Goal: Check status: Check status

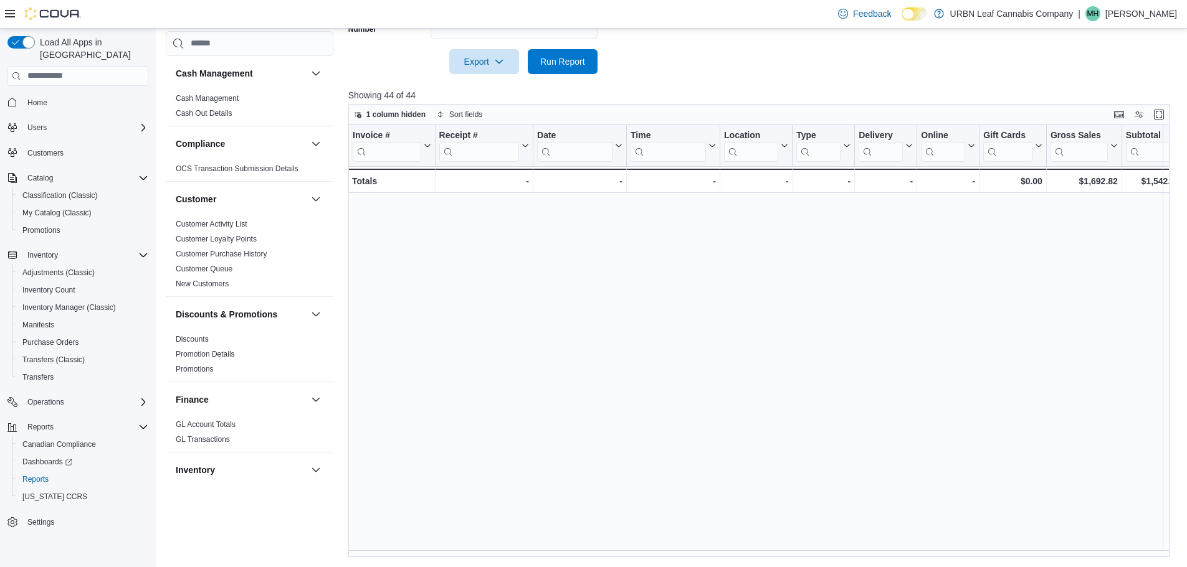
scroll to position [628, 0]
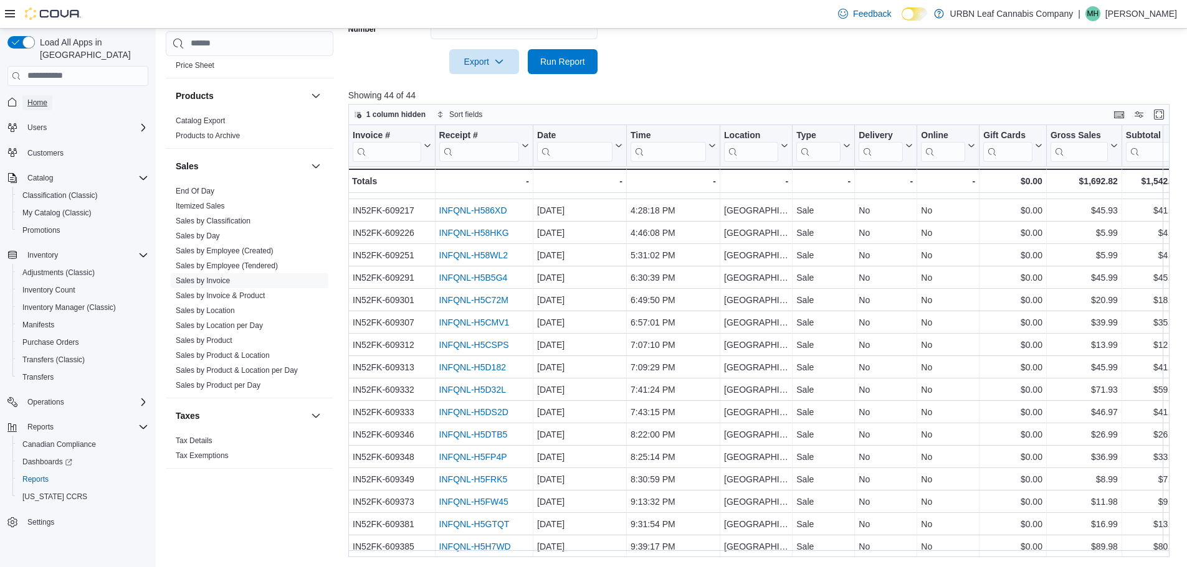
click at [29, 98] on span "Home" at bounding box center [37, 103] width 20 height 10
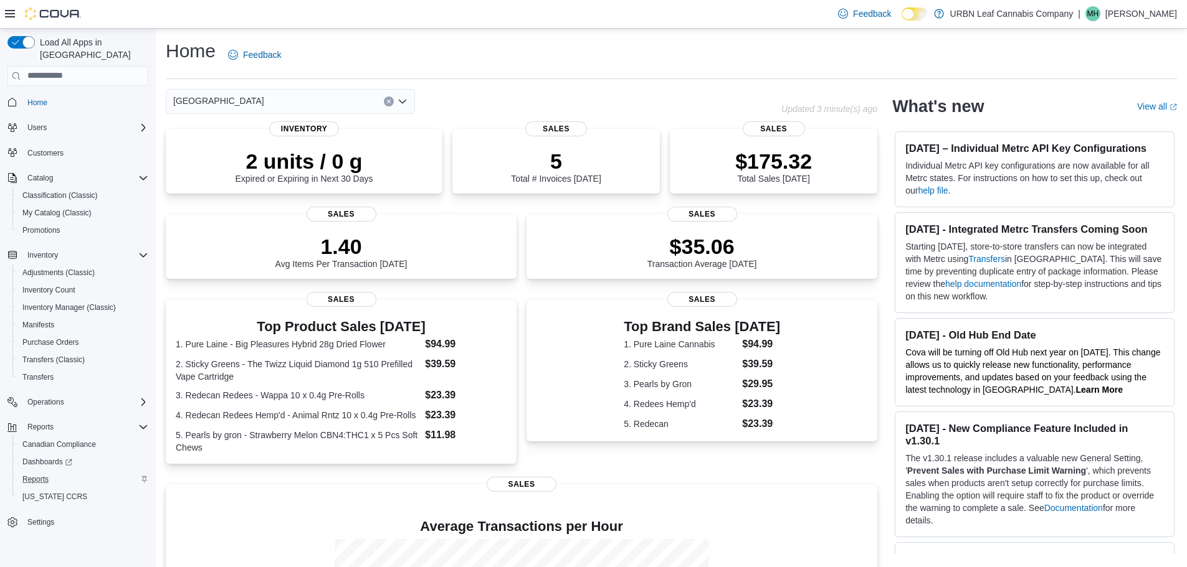
click at [55, 472] on div "Reports" at bounding box center [82, 479] width 131 height 15
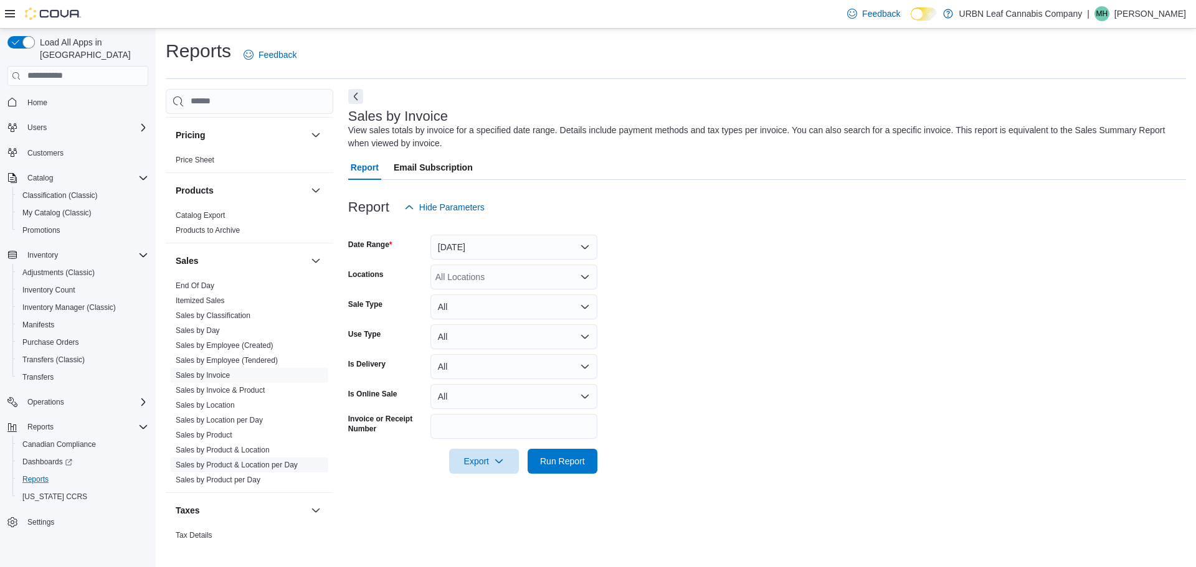
scroll to position [748, 0]
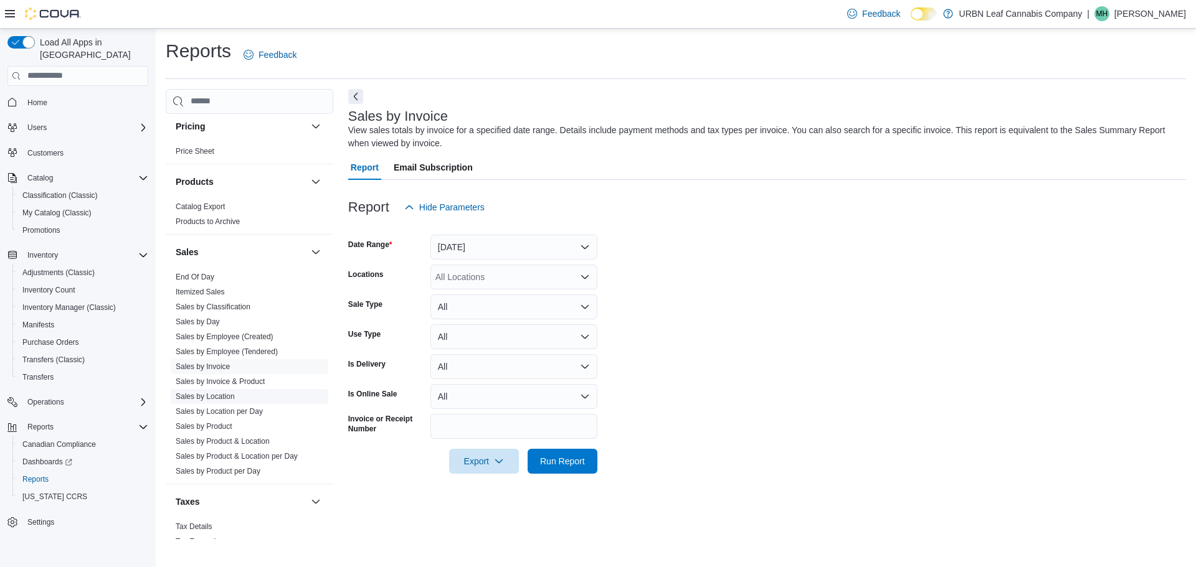
click at [197, 399] on link "Sales by Location" at bounding box center [205, 396] width 59 height 9
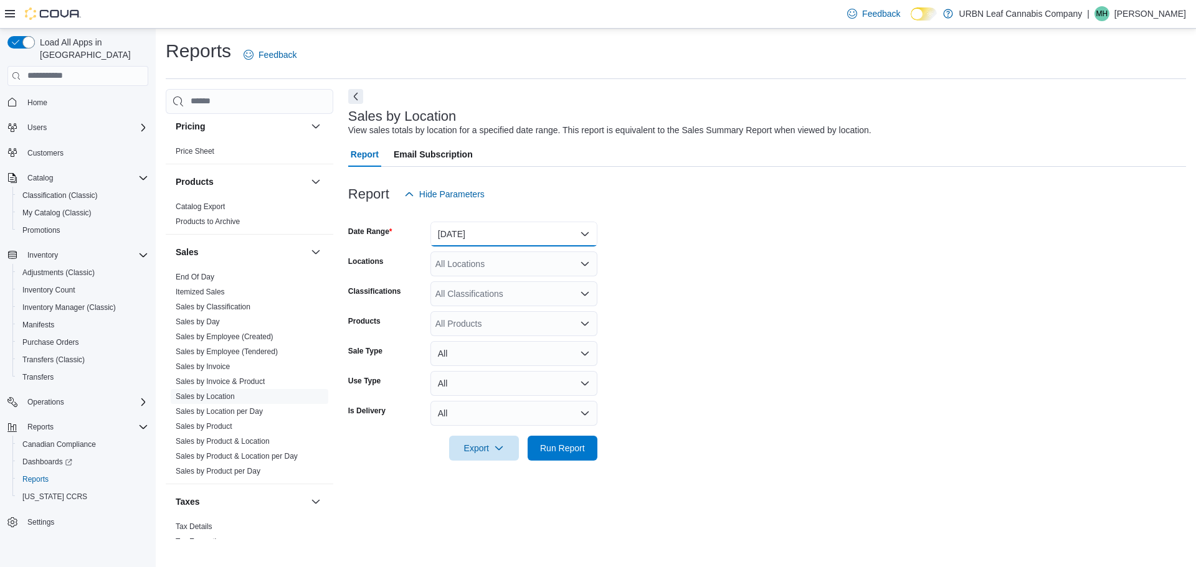
drag, startPoint x: 530, startPoint y: 227, endPoint x: 521, endPoint y: 237, distance: 13.2
click at [530, 227] on button "Yesterday" at bounding box center [513, 234] width 167 height 25
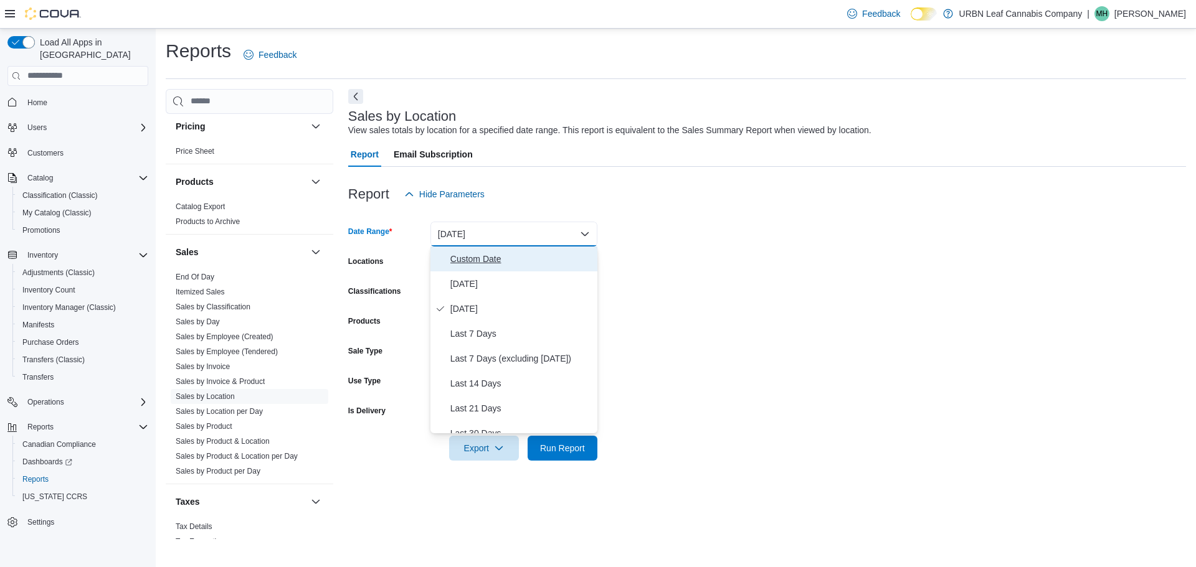
click at [450, 265] on span "Custom Date" at bounding box center [521, 259] width 142 height 15
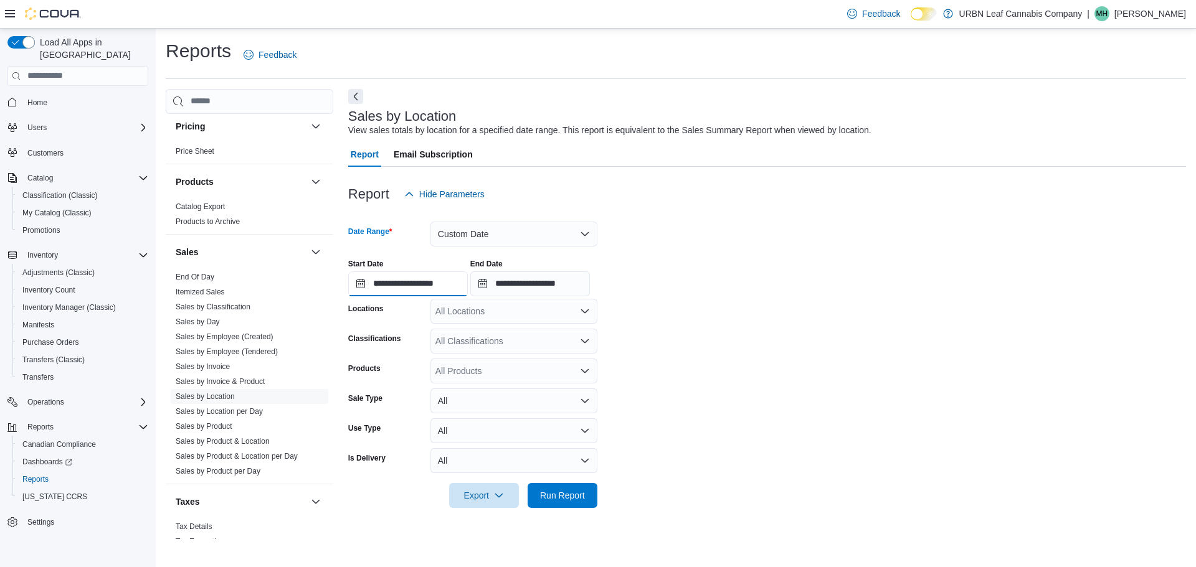
click at [358, 283] on input "**********" at bounding box center [408, 284] width 120 height 25
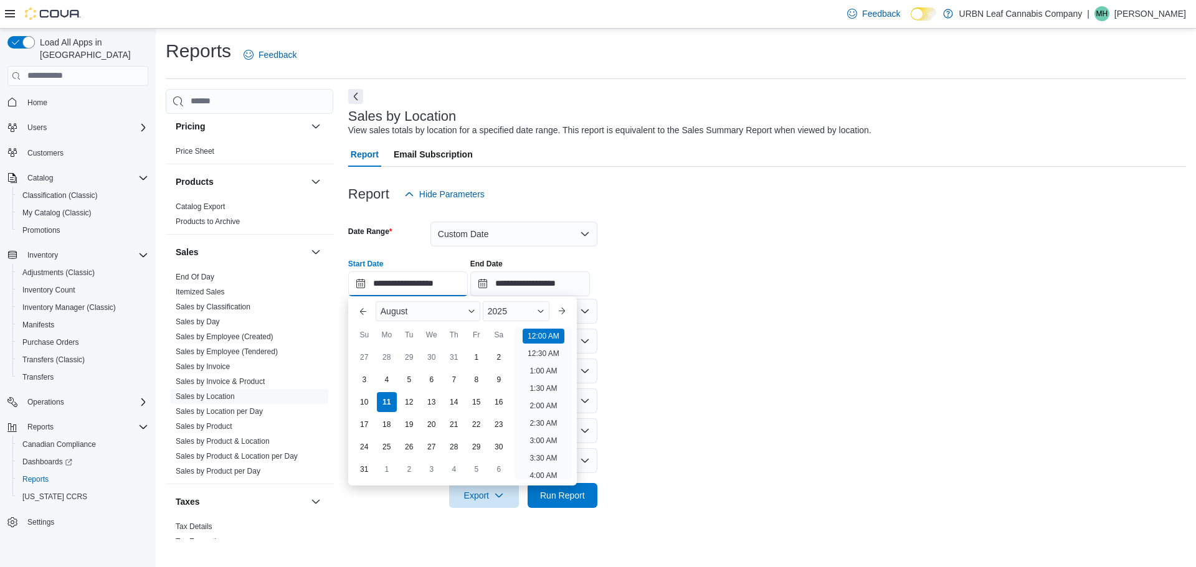
scroll to position [39, 0]
click at [477, 359] on div "1" at bounding box center [476, 357] width 22 height 22
type input "**********"
click at [650, 249] on div "**********" at bounding box center [767, 272] width 838 height 47
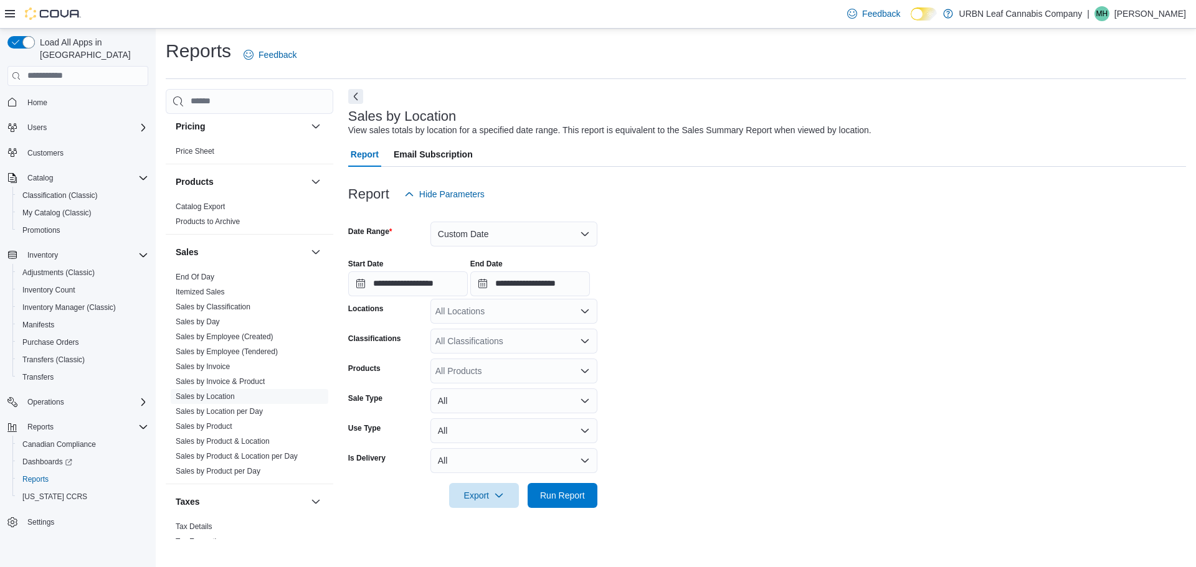
click at [518, 318] on div "All Locations" at bounding box center [513, 311] width 167 height 25
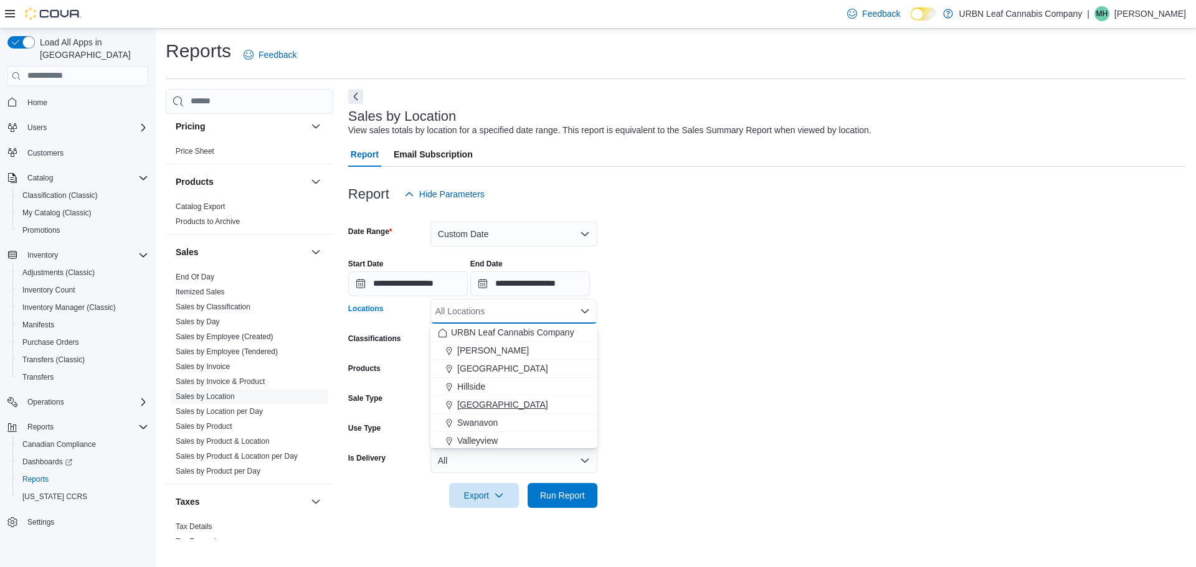
click at [512, 400] on div "[GEOGRAPHIC_DATA]" at bounding box center [514, 405] width 152 height 12
click at [761, 383] on form "**********" at bounding box center [767, 357] width 838 height 301
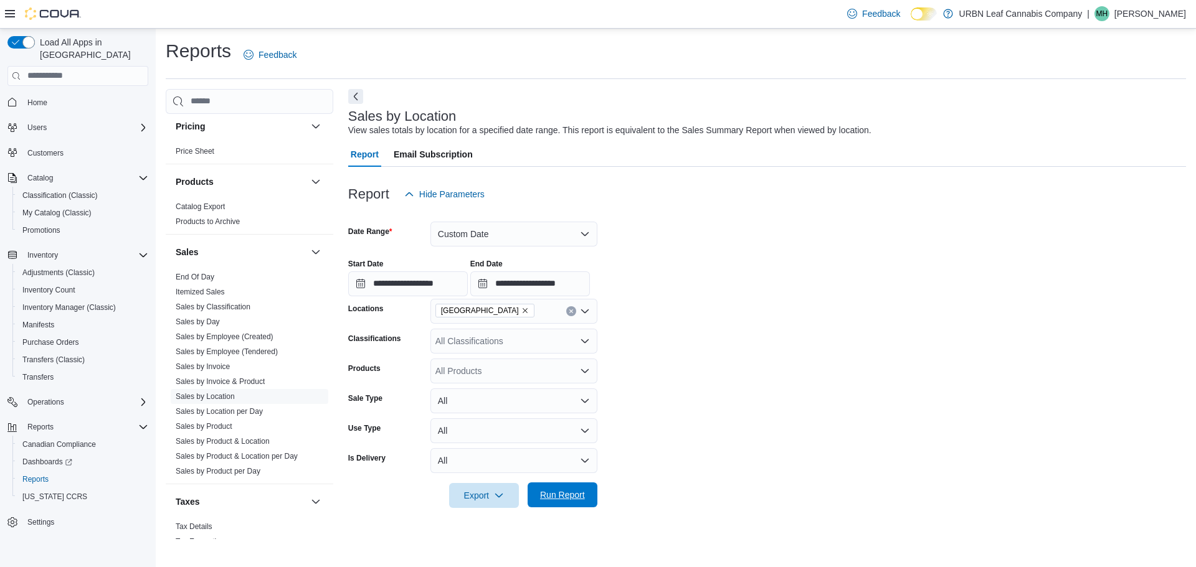
click at [563, 499] on span "Run Report" at bounding box center [562, 495] width 45 height 12
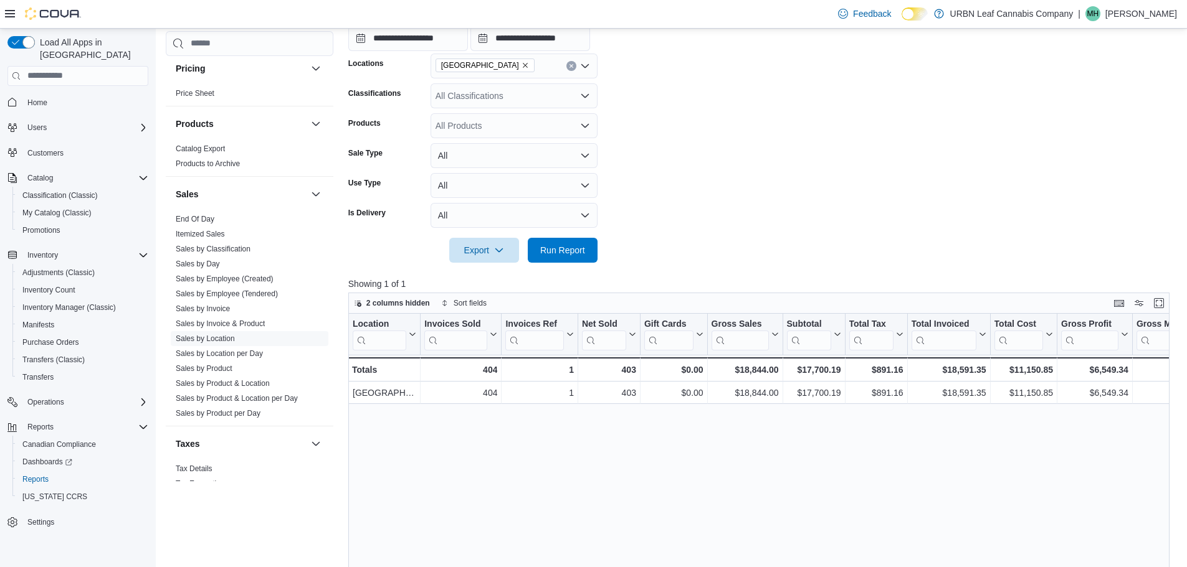
scroll to position [249, 0]
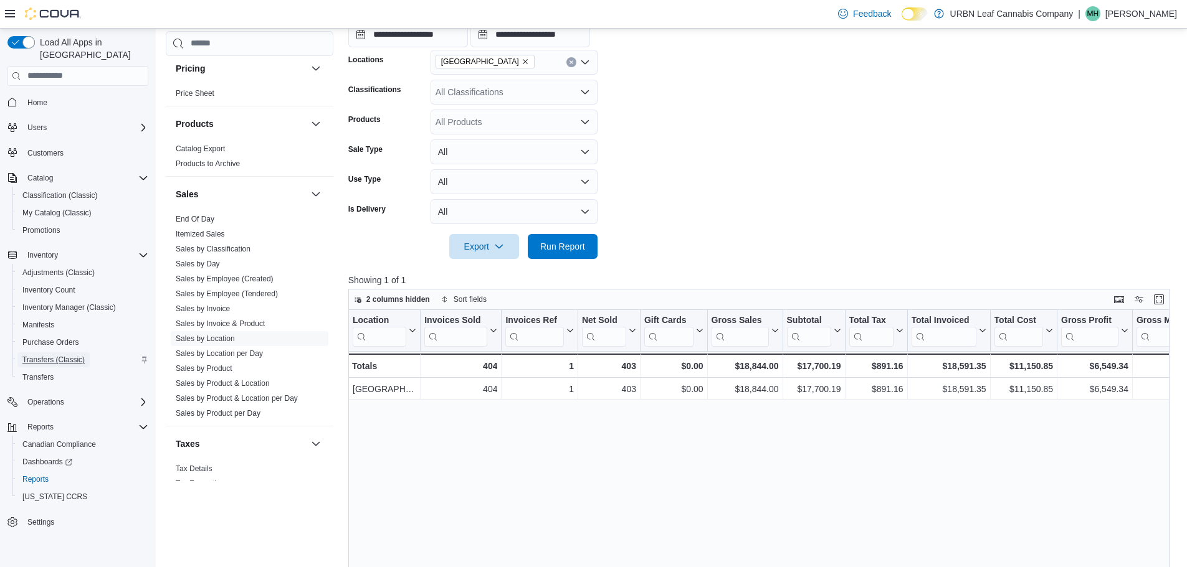
click at [65, 355] on span "Transfers (Classic)" at bounding box center [53, 360] width 62 height 10
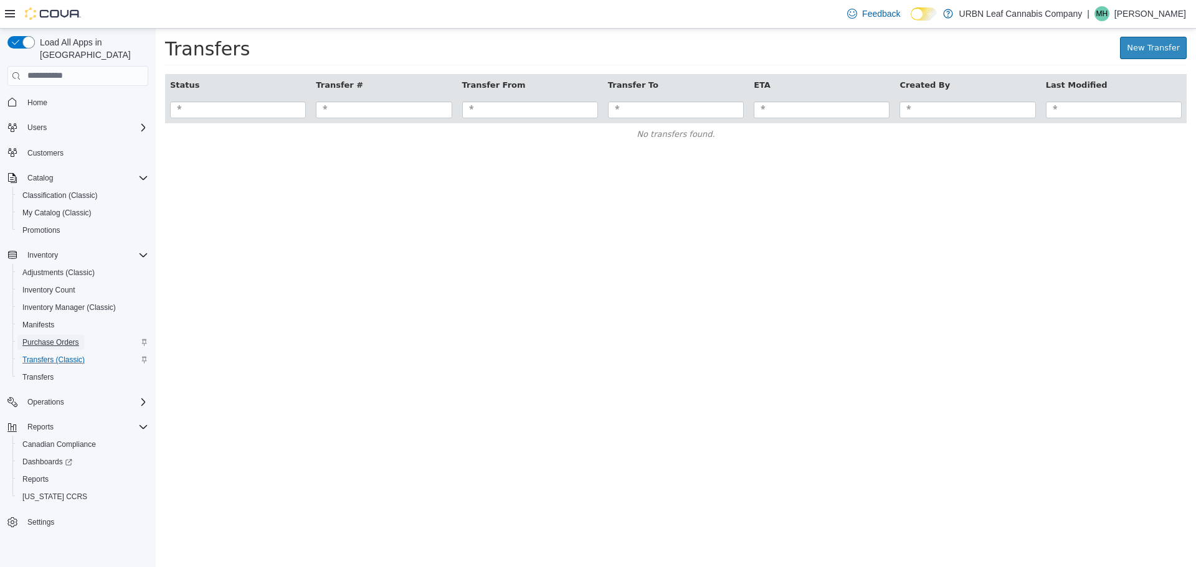
click at [57, 338] on span "Purchase Orders" at bounding box center [50, 343] width 57 height 10
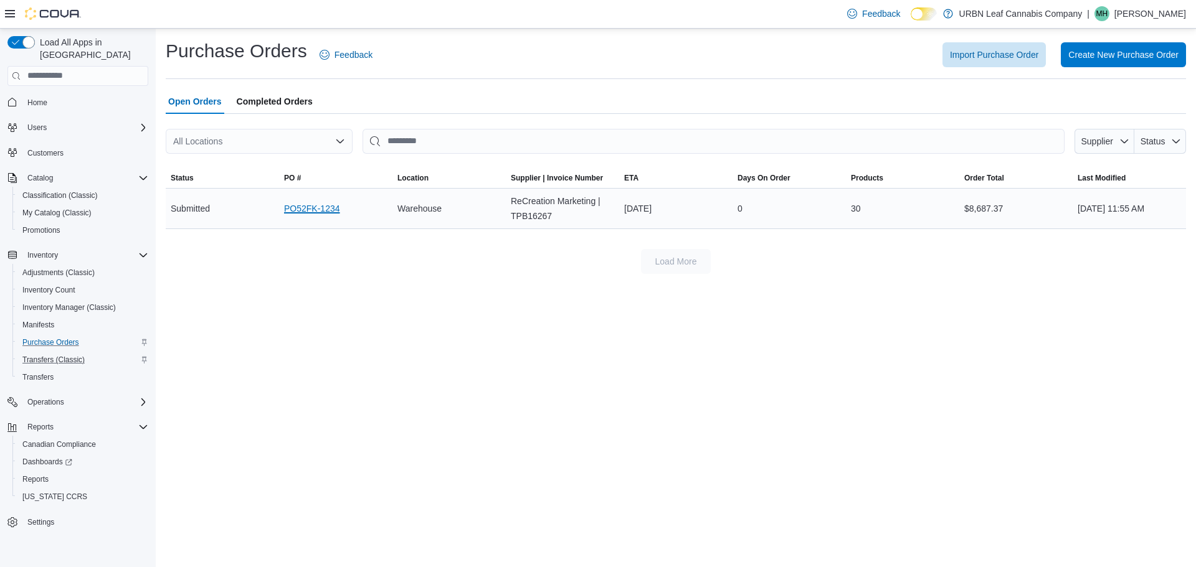
click at [305, 208] on link "PO52FK-1234" at bounding box center [312, 208] width 56 height 15
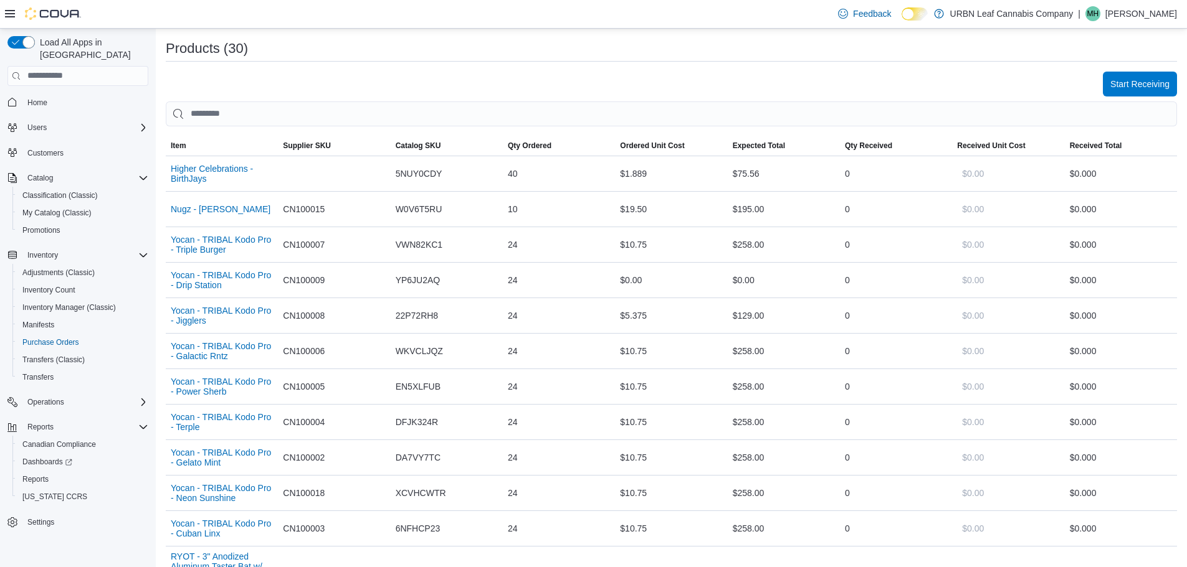
scroll to position [72, 0]
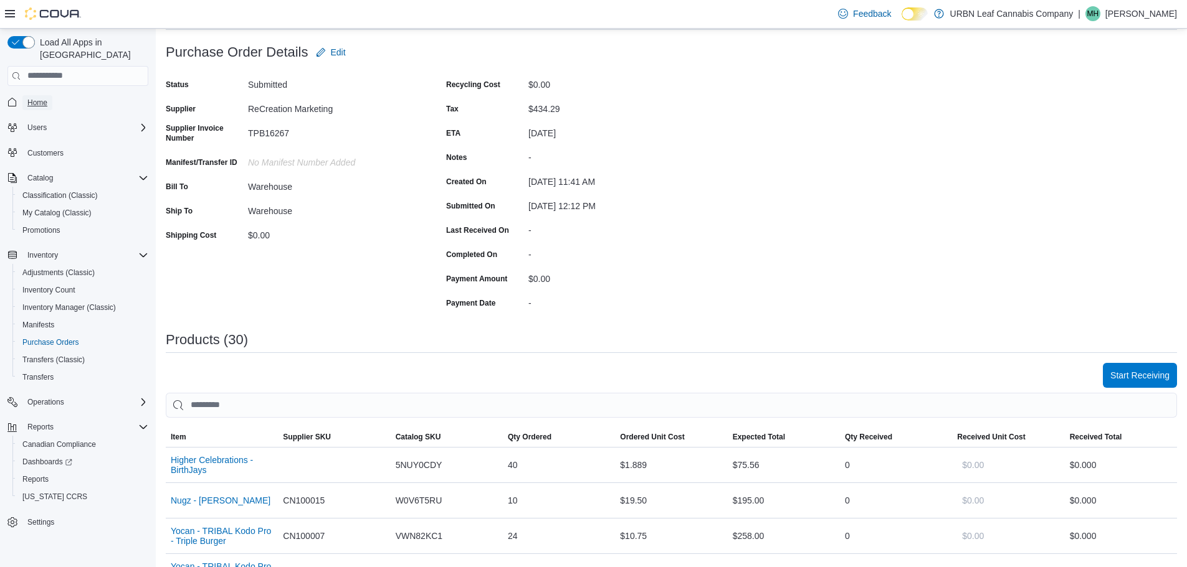
click at [39, 97] on span "Home" at bounding box center [37, 102] width 20 height 15
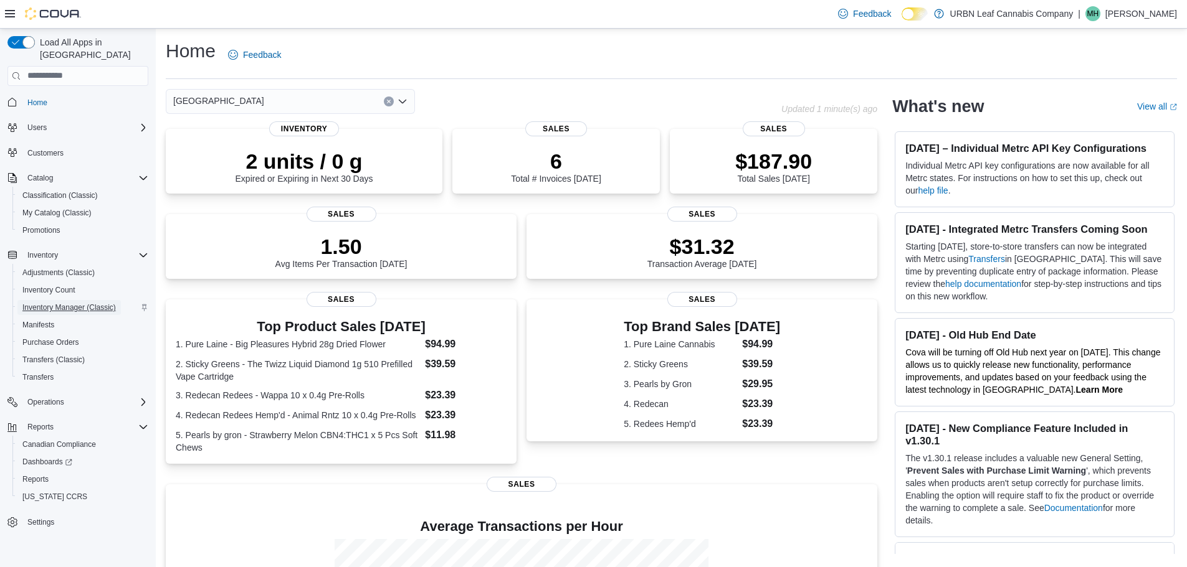
click at [64, 303] on span "Inventory Manager (Classic)" at bounding box center [68, 308] width 93 height 10
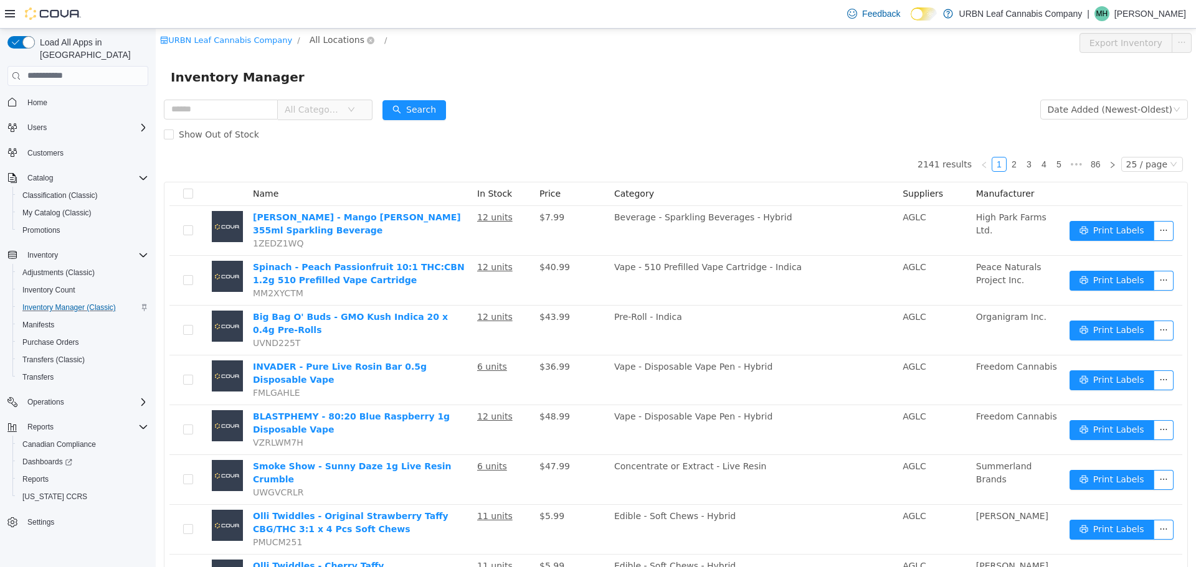
click at [347, 39] on span "All Locations" at bounding box center [342, 39] width 74 height 15
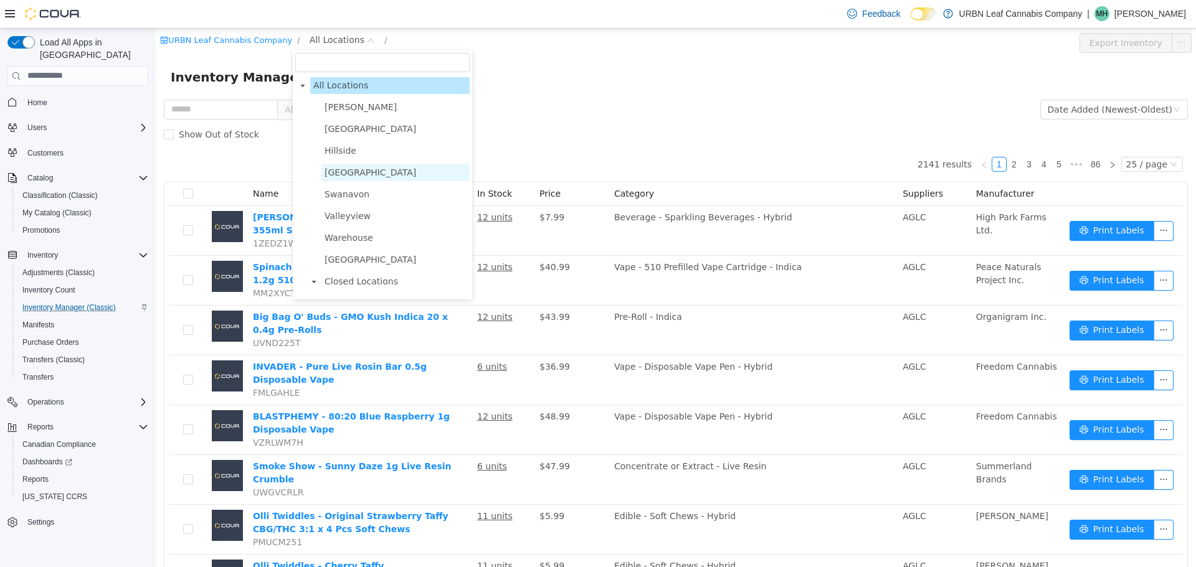
click at [348, 176] on span "[GEOGRAPHIC_DATA]" at bounding box center [371, 172] width 92 height 10
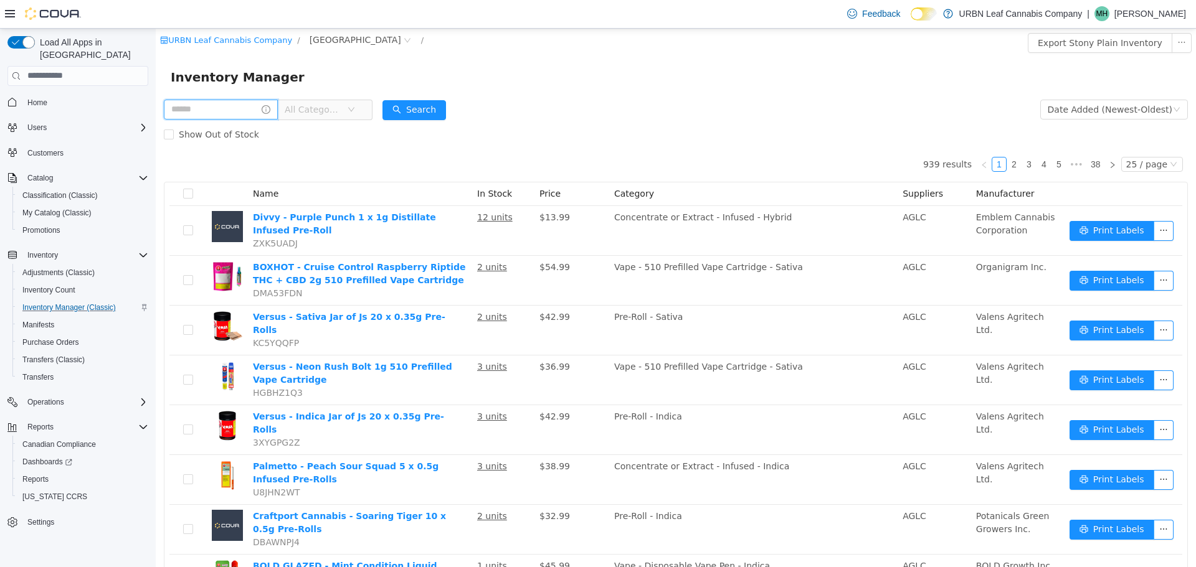
click at [253, 107] on input "text" at bounding box center [221, 109] width 114 height 20
type input "*****"
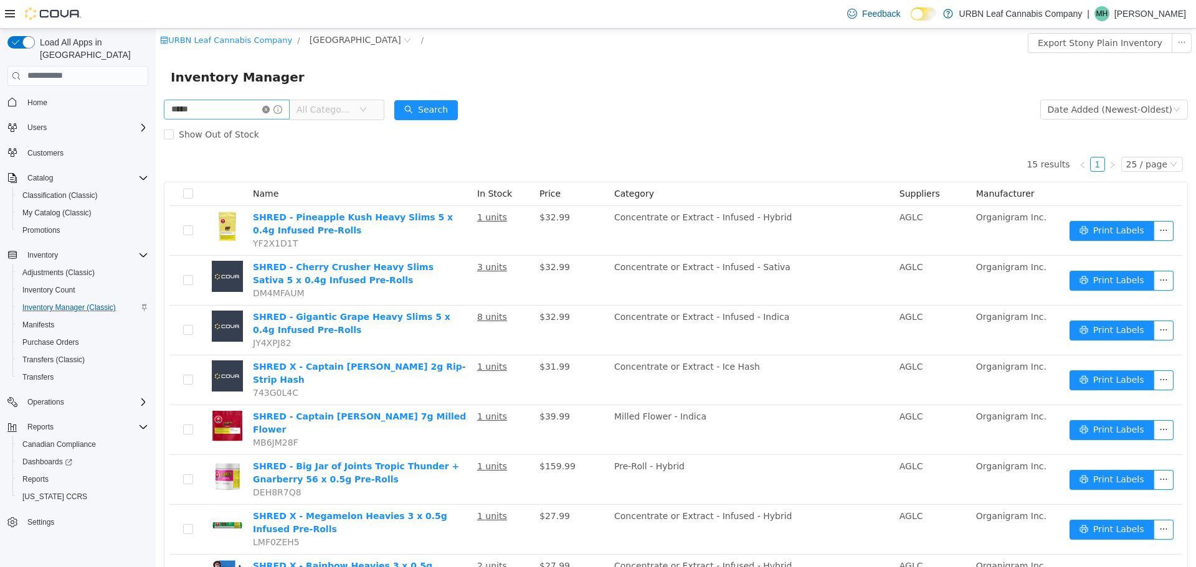
click at [270, 112] on icon "icon: close-circle" at bounding box center [265, 108] width 7 height 7
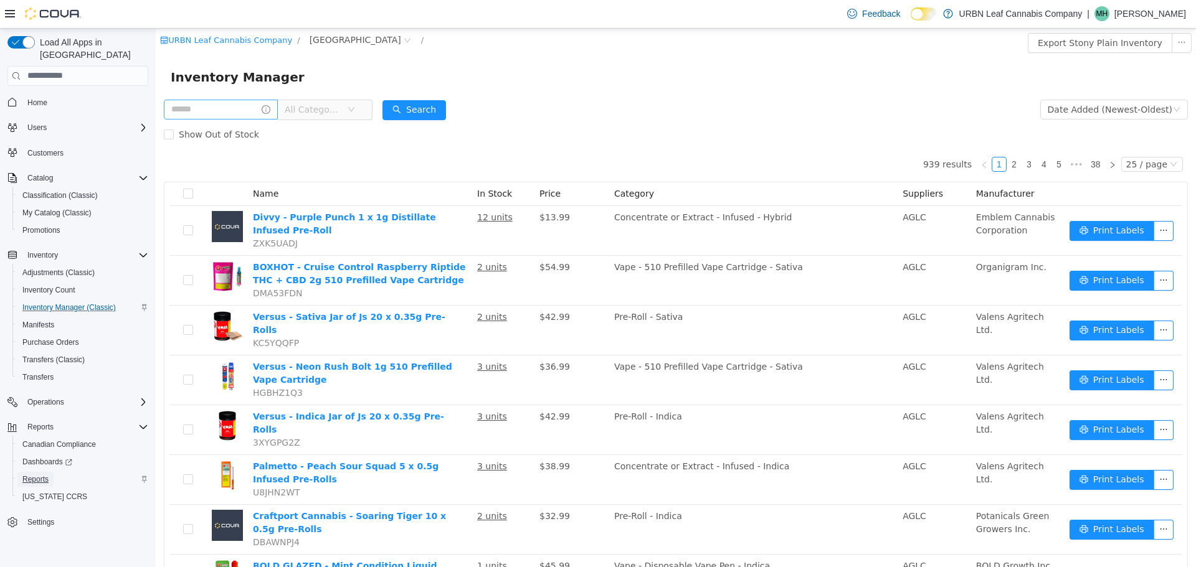
click at [35, 475] on span "Reports" at bounding box center [35, 480] width 26 height 10
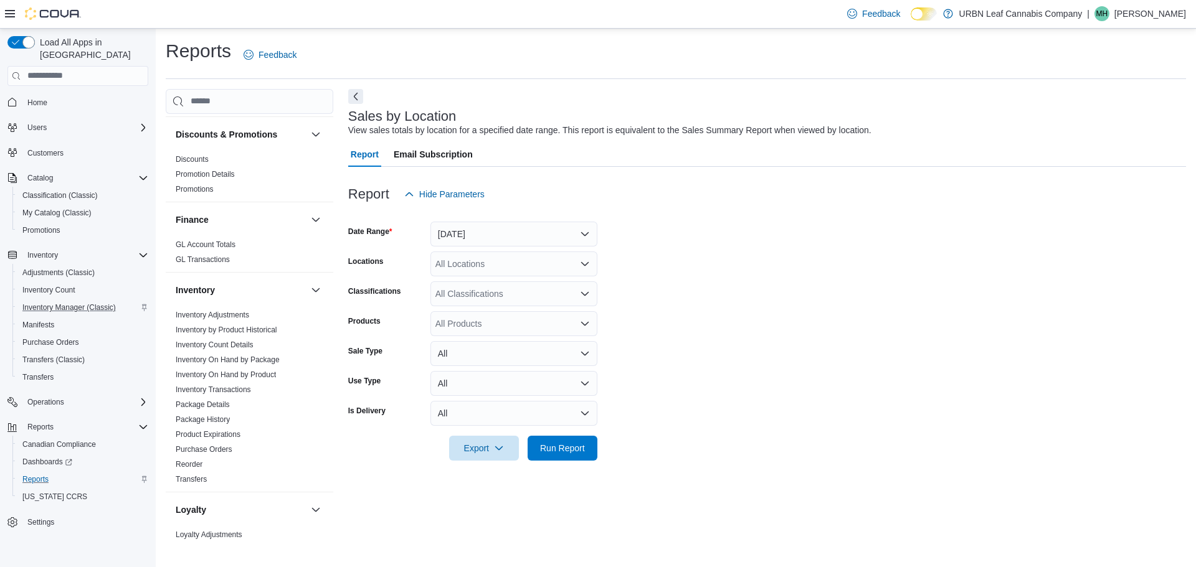
scroll to position [374, 0]
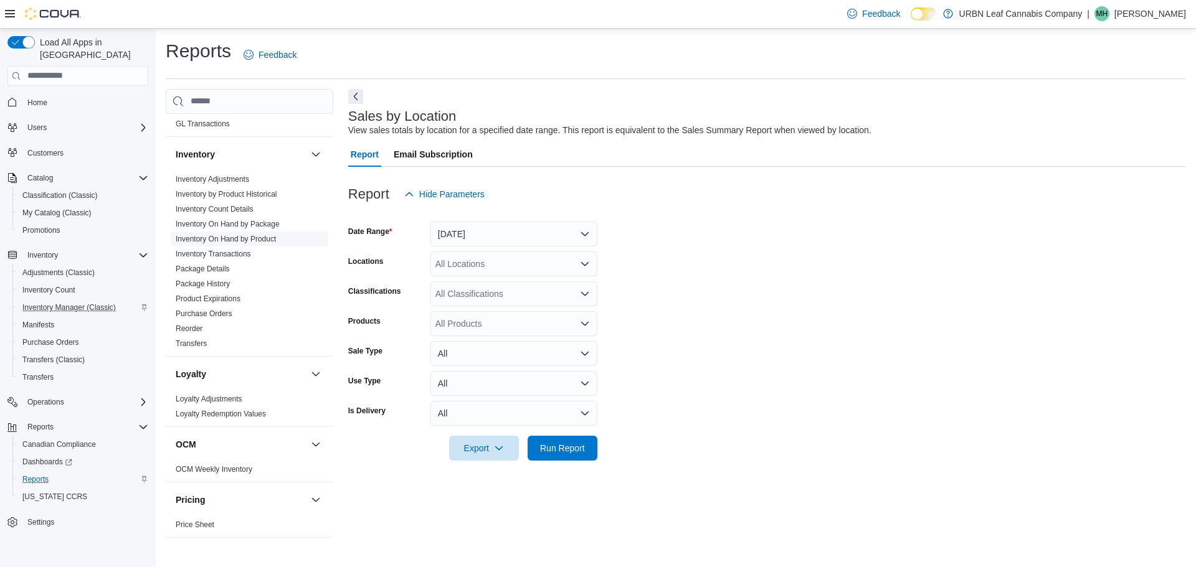
click at [212, 238] on link "Inventory On Hand by Product" at bounding box center [226, 239] width 100 height 9
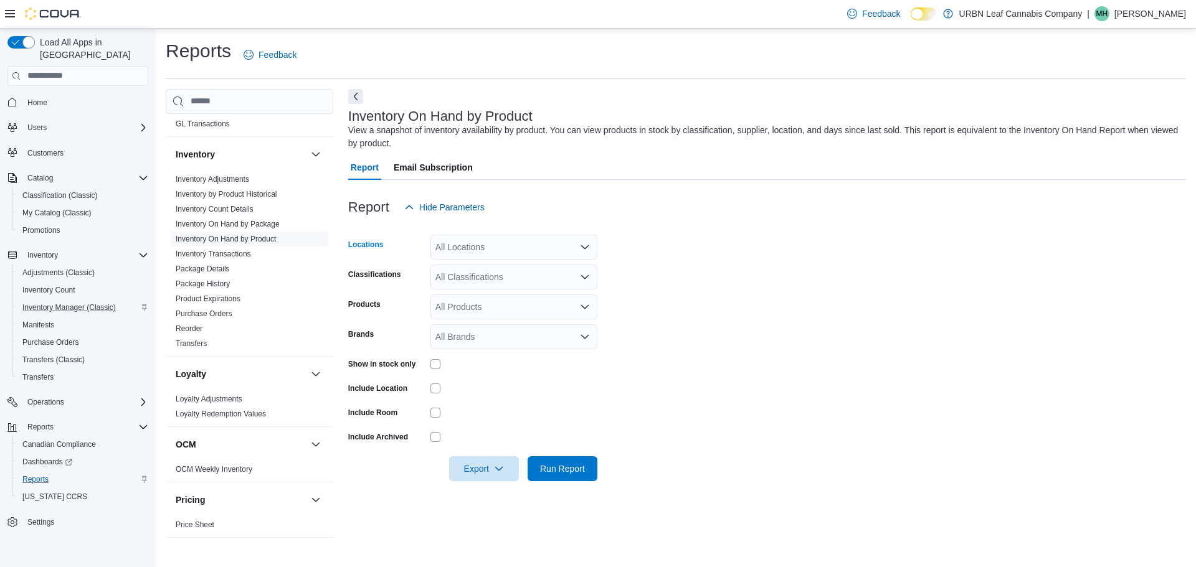
click at [500, 247] on div "All Locations" at bounding box center [513, 247] width 167 height 25
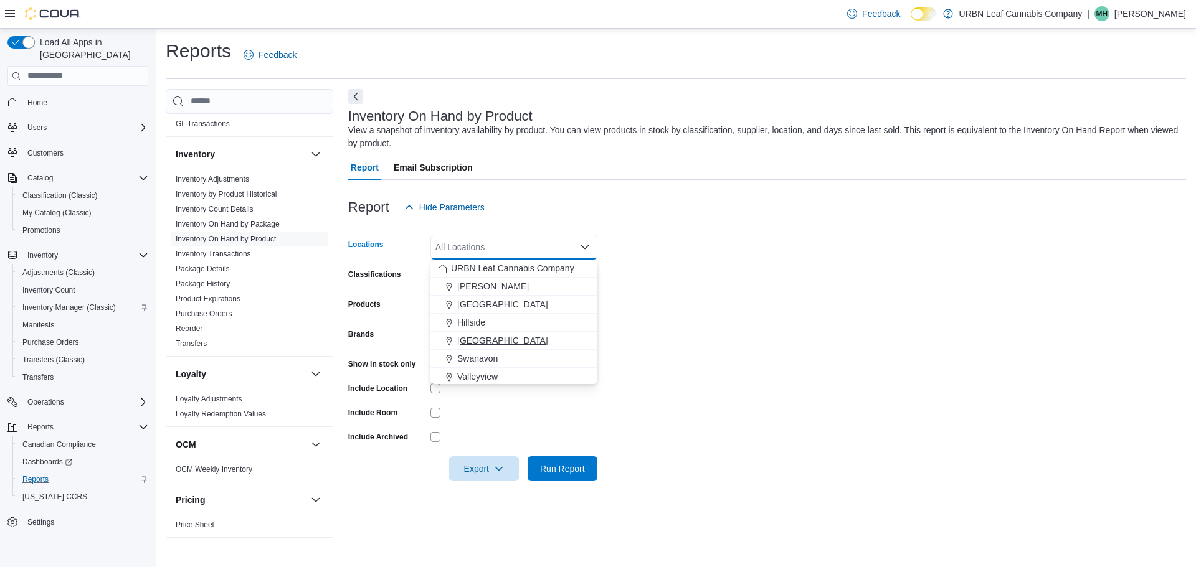
click at [490, 334] on button "[GEOGRAPHIC_DATA]" at bounding box center [513, 341] width 167 height 18
click at [785, 247] on form "Locations Stony Plain Combo box. Selected. Stony Plain. Press Backspace to dele…" at bounding box center [767, 351] width 838 height 262
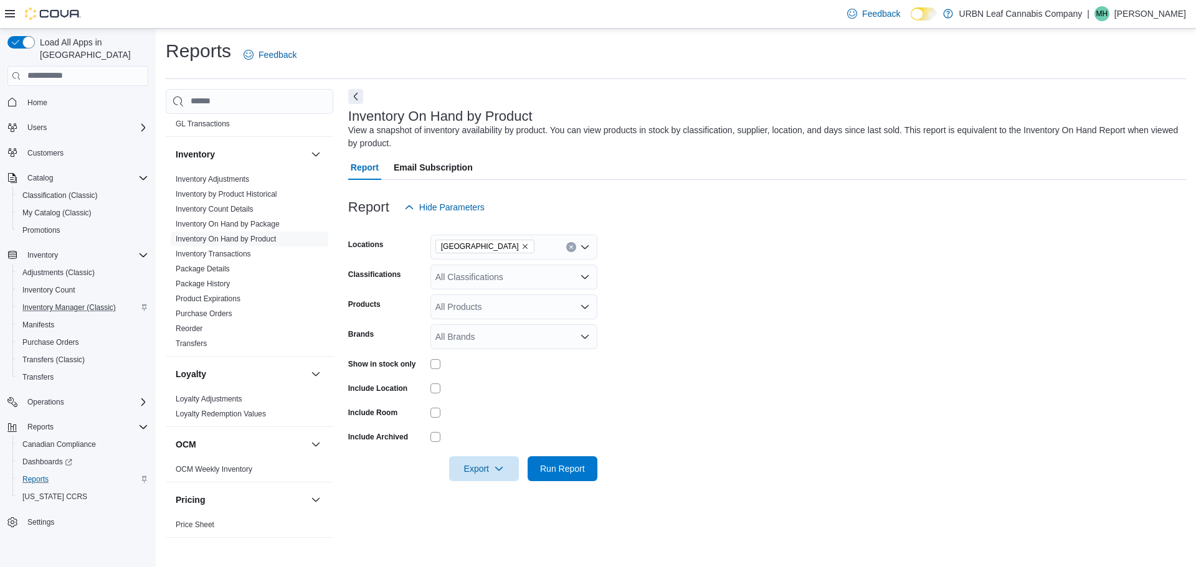
click at [582, 275] on icon "Open list of options" at bounding box center [585, 277] width 10 height 10
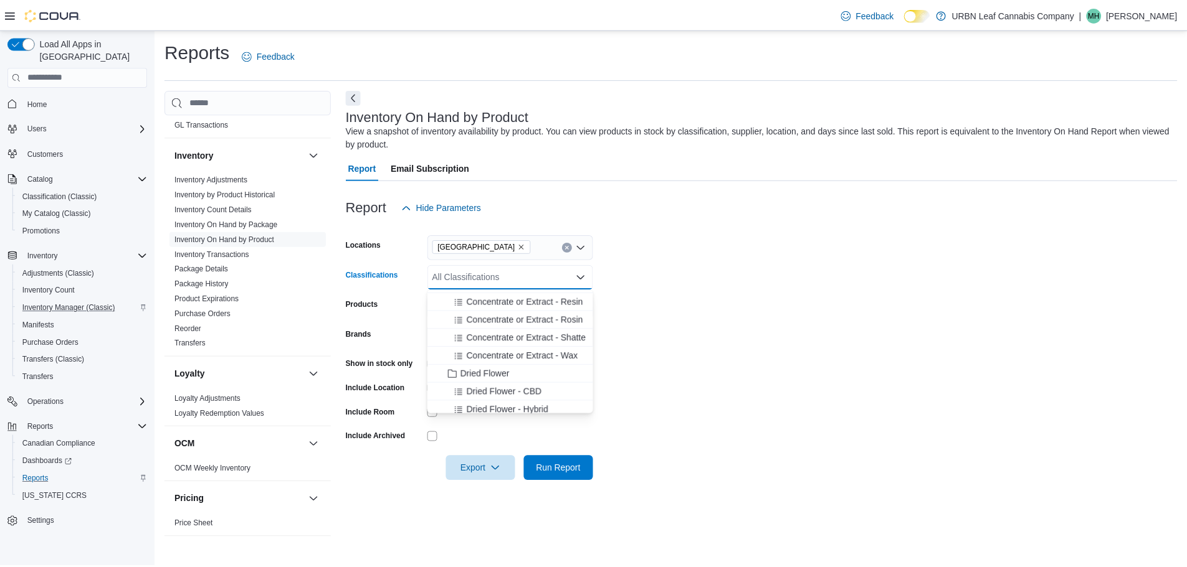
scroll to position [810, 0]
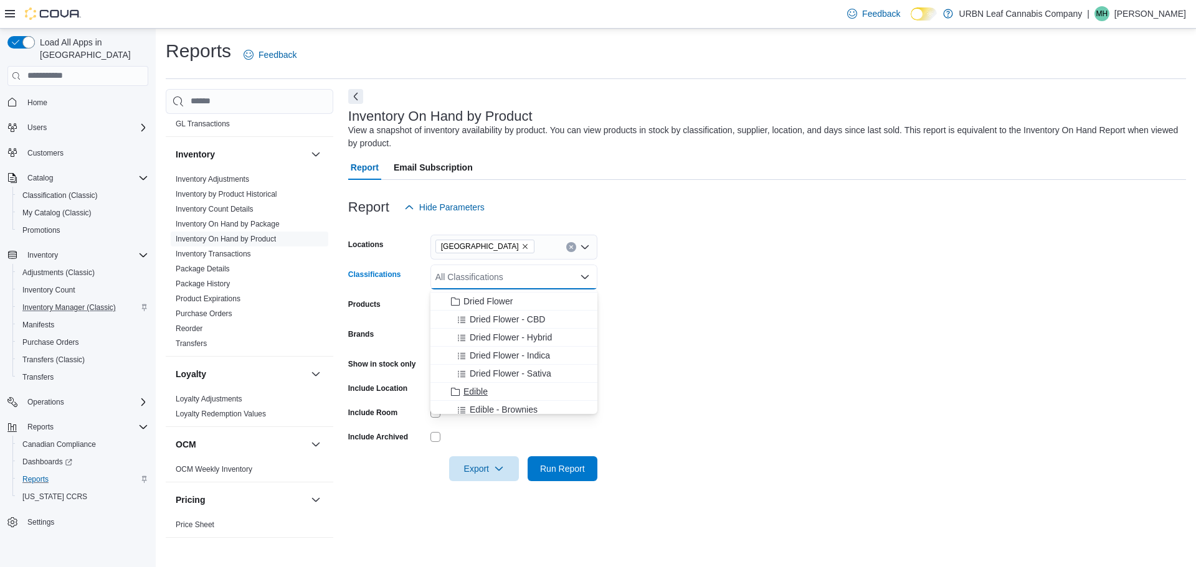
click at [473, 396] on span "Edible" at bounding box center [475, 392] width 24 height 12
click at [733, 276] on form "Locations Stony Plain Classifications Edible Combo box. Selected. Edible. Press…" at bounding box center [767, 351] width 838 height 262
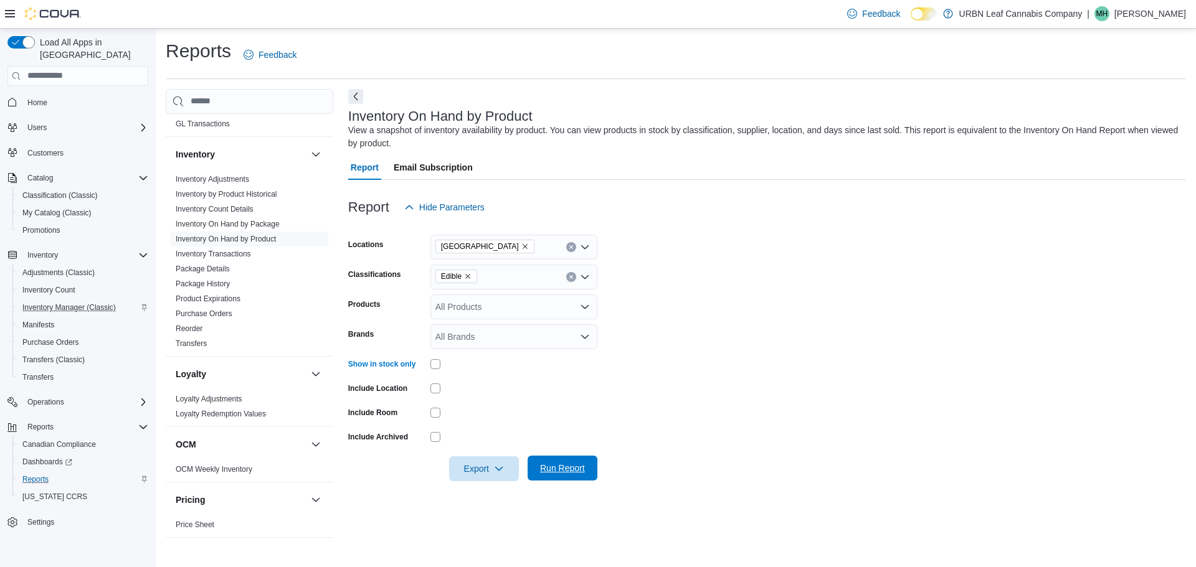
click at [583, 477] on span "Run Report" at bounding box center [562, 468] width 55 height 25
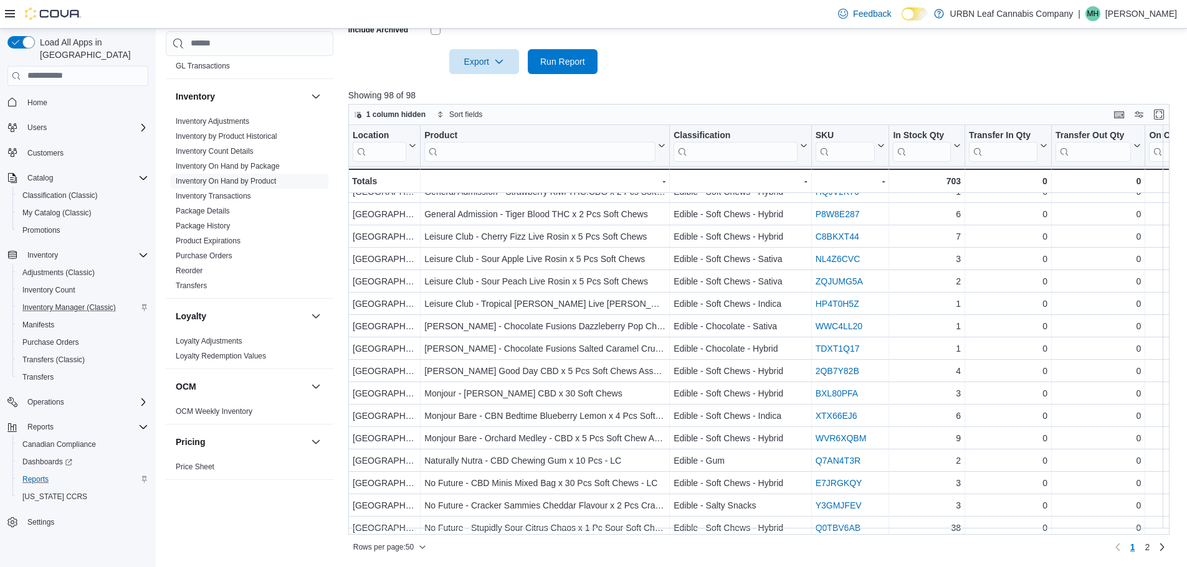
scroll to position [785, 0]
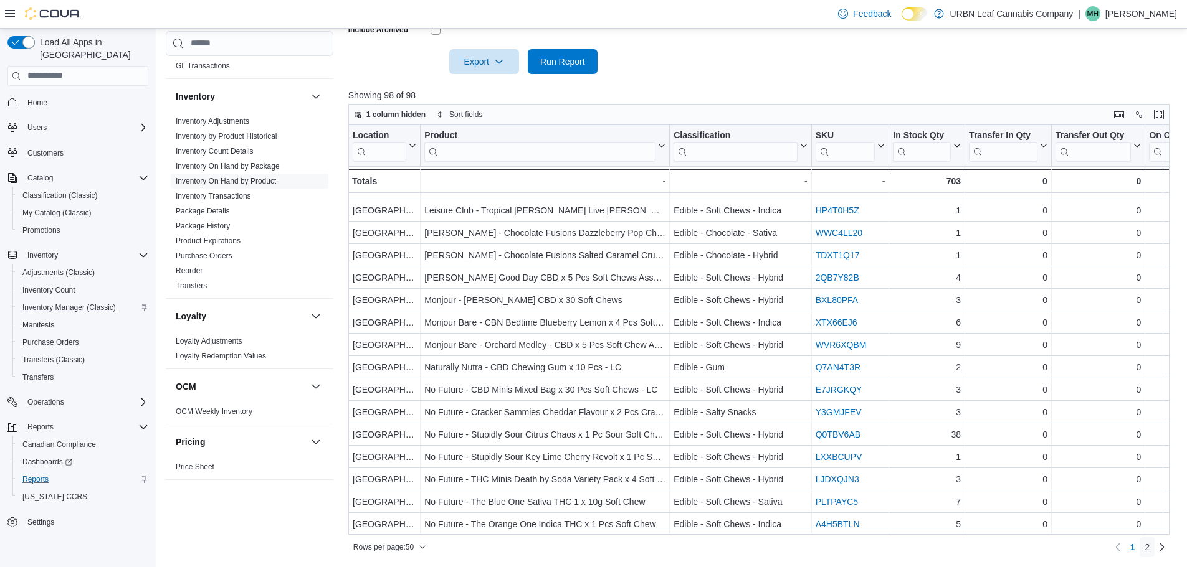
click at [1150, 549] on link "2" at bounding box center [1146, 548] width 15 height 20
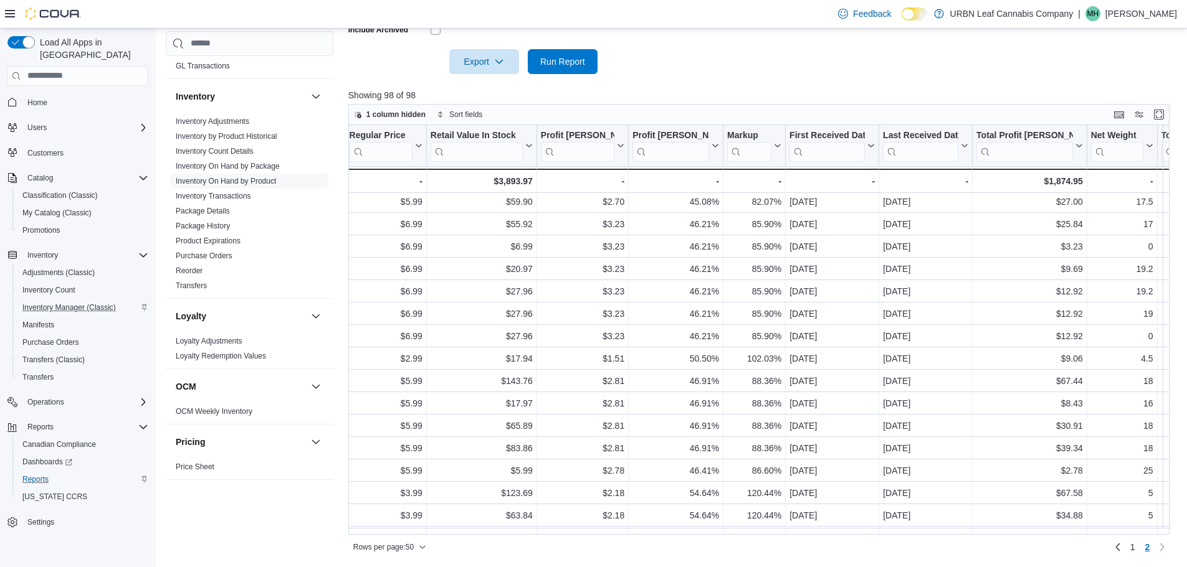
scroll to position [249, 0]
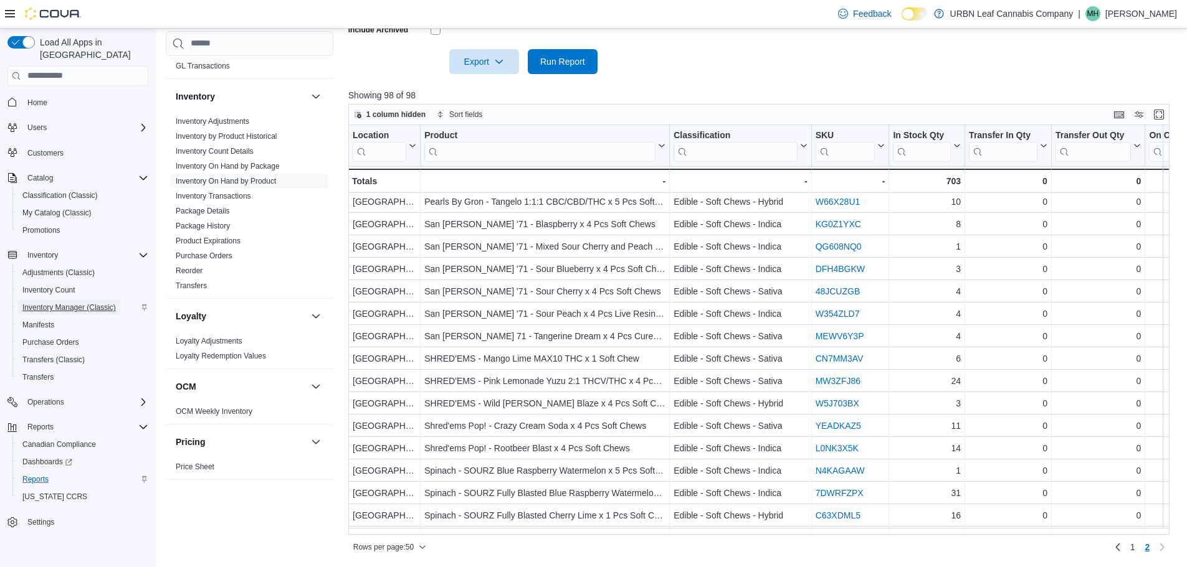
click at [49, 303] on span "Inventory Manager (Classic)" at bounding box center [68, 308] width 93 height 10
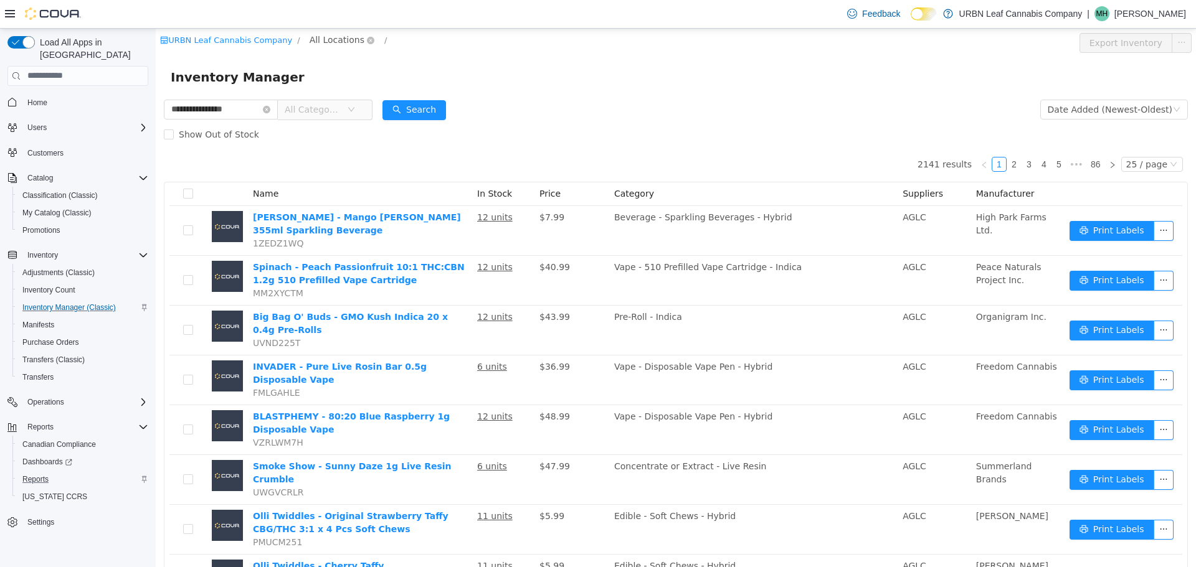
click at [341, 37] on span "All Locations" at bounding box center [337, 39] width 55 height 14
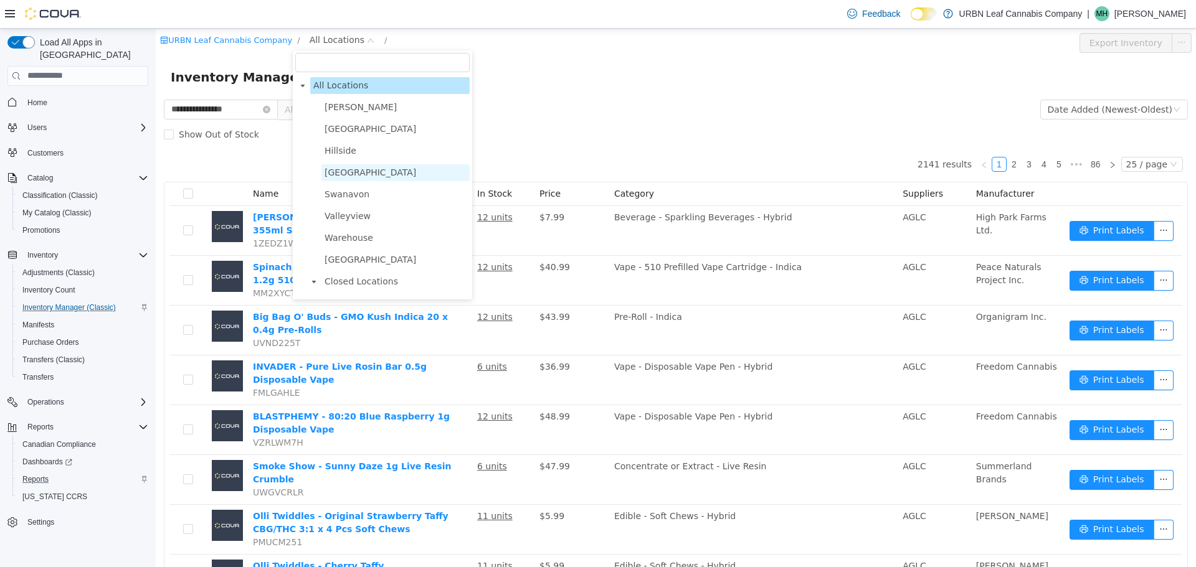
click at [339, 172] on span "[GEOGRAPHIC_DATA]" at bounding box center [371, 172] width 92 height 10
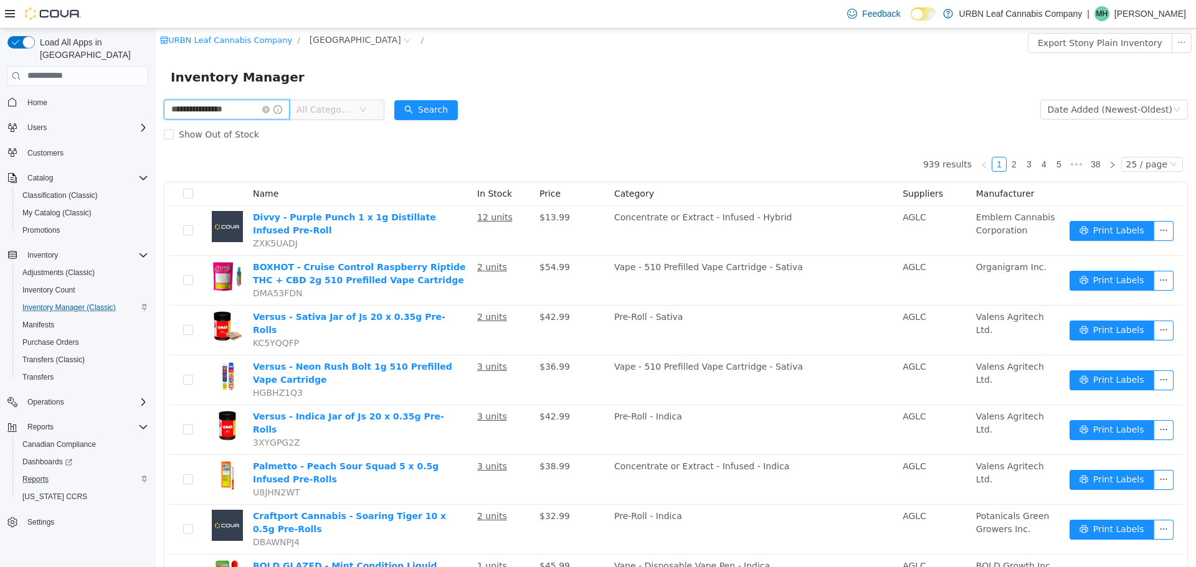
click at [168, 108] on input "**********" at bounding box center [227, 109] width 126 height 20
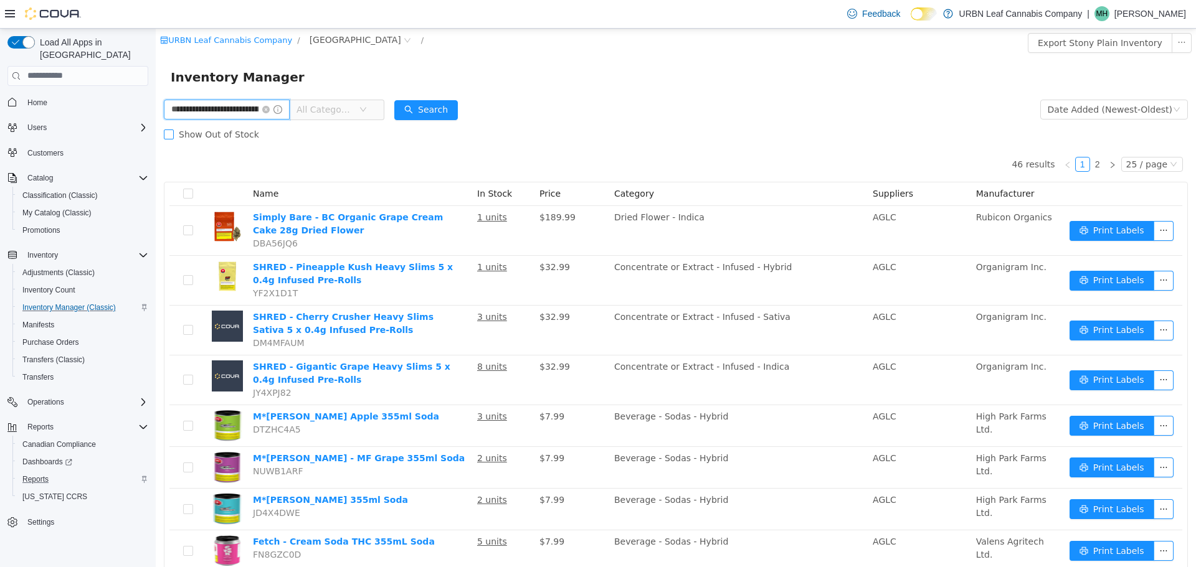
type input "**********"
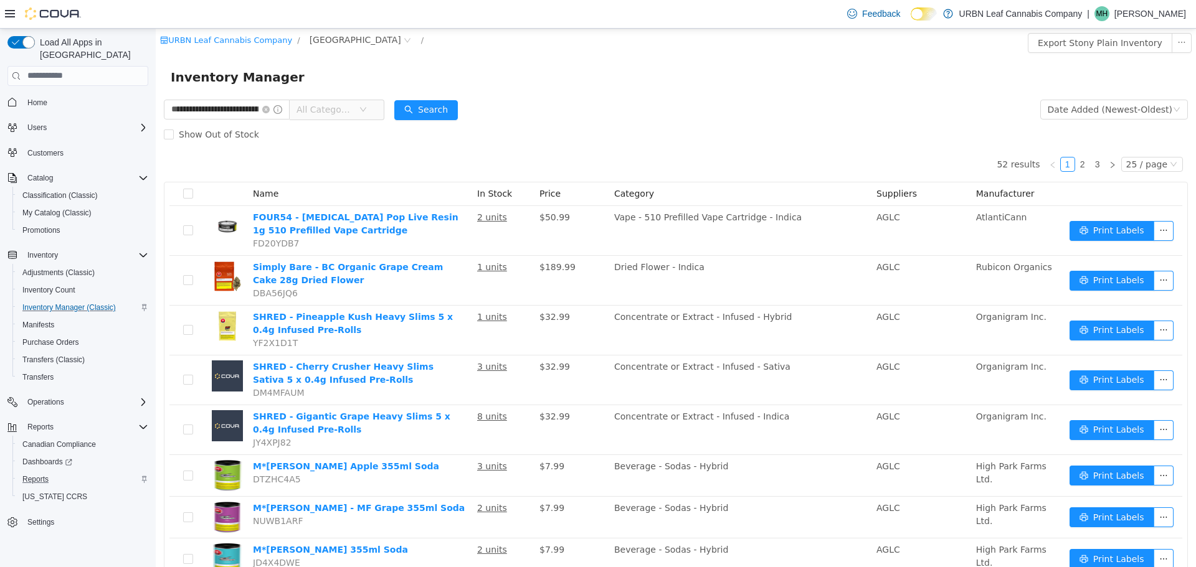
click at [263, 194] on span "Name" at bounding box center [266, 193] width 26 height 10
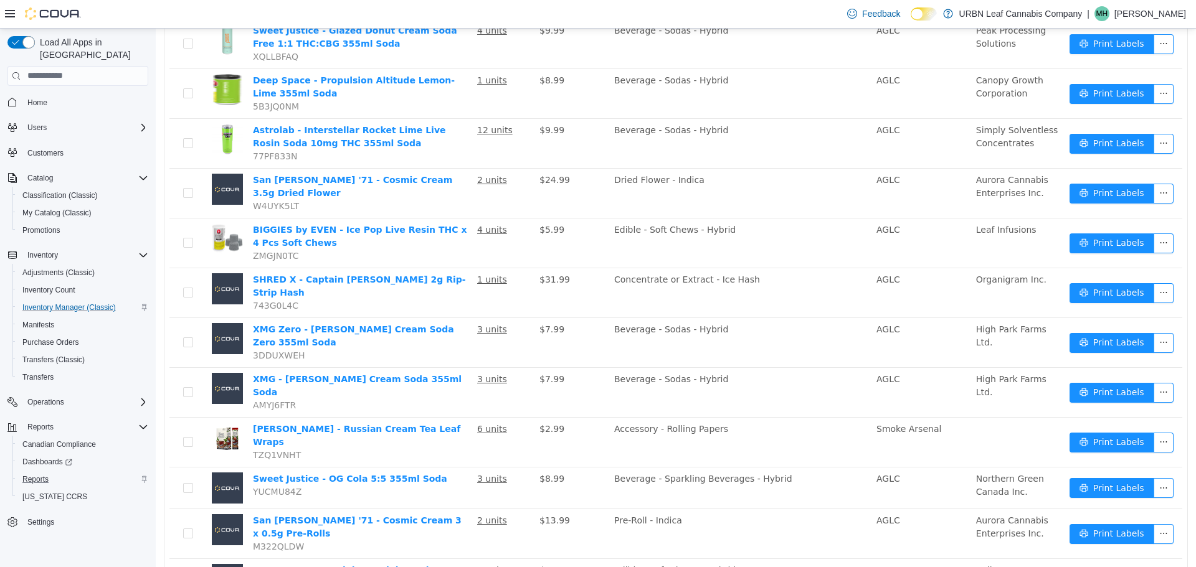
scroll to position [799, 0]
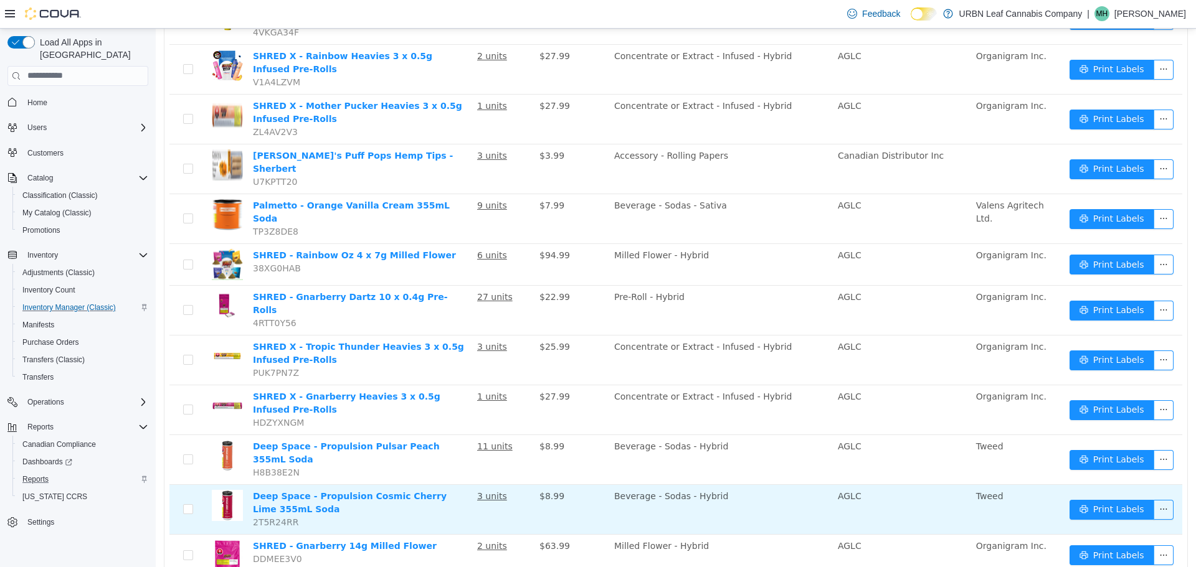
scroll to position [790, 0]
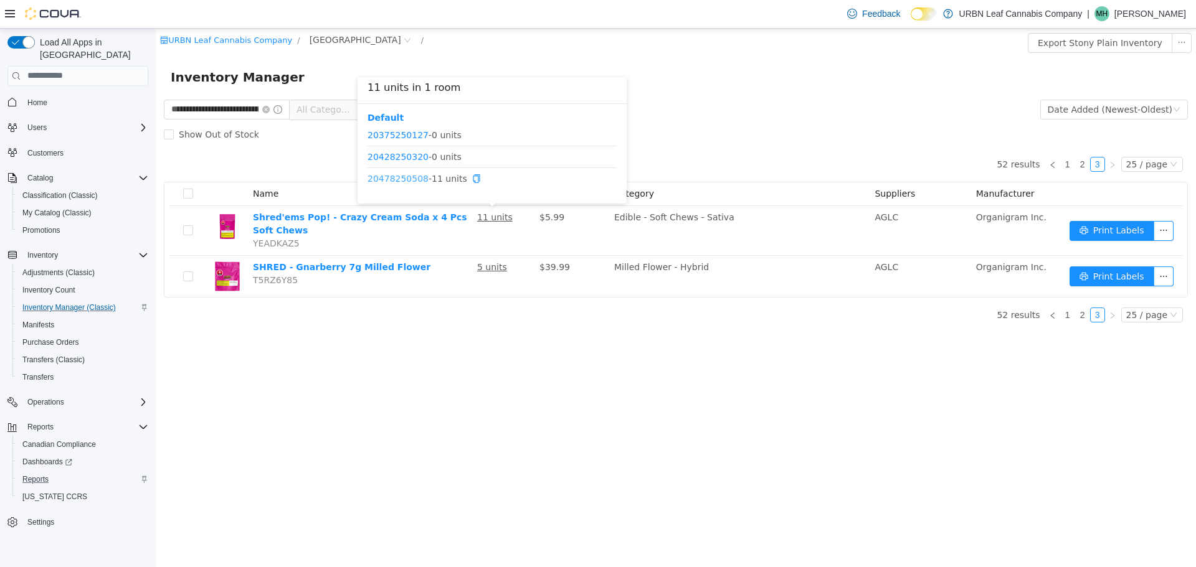
click at [406, 176] on link "20478250508" at bounding box center [398, 178] width 61 height 10
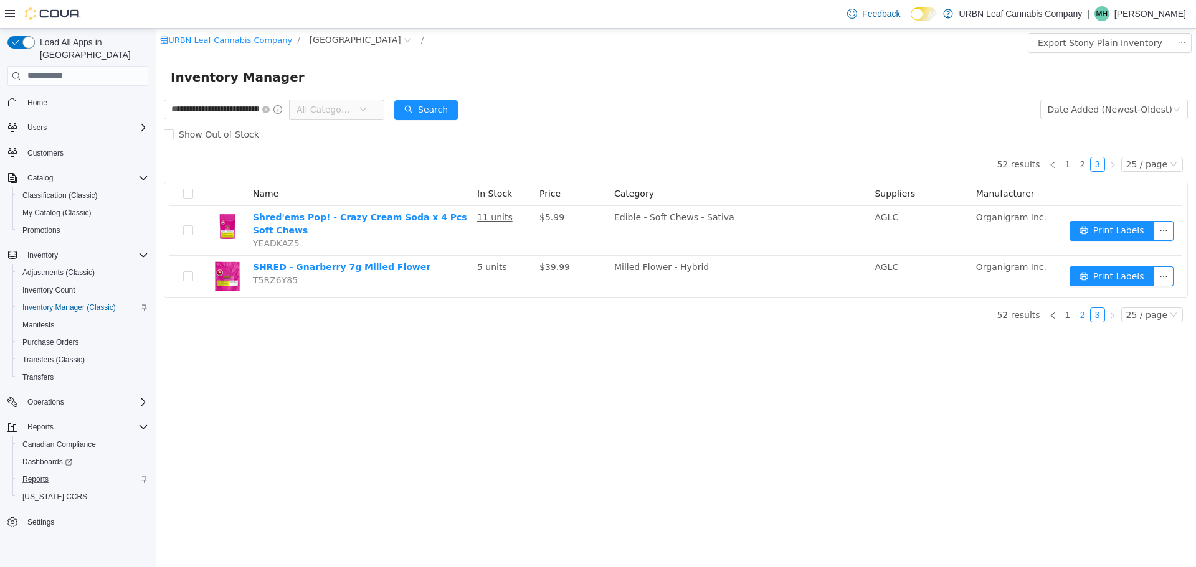
click at [1089, 321] on link "2" at bounding box center [1083, 315] width 14 height 14
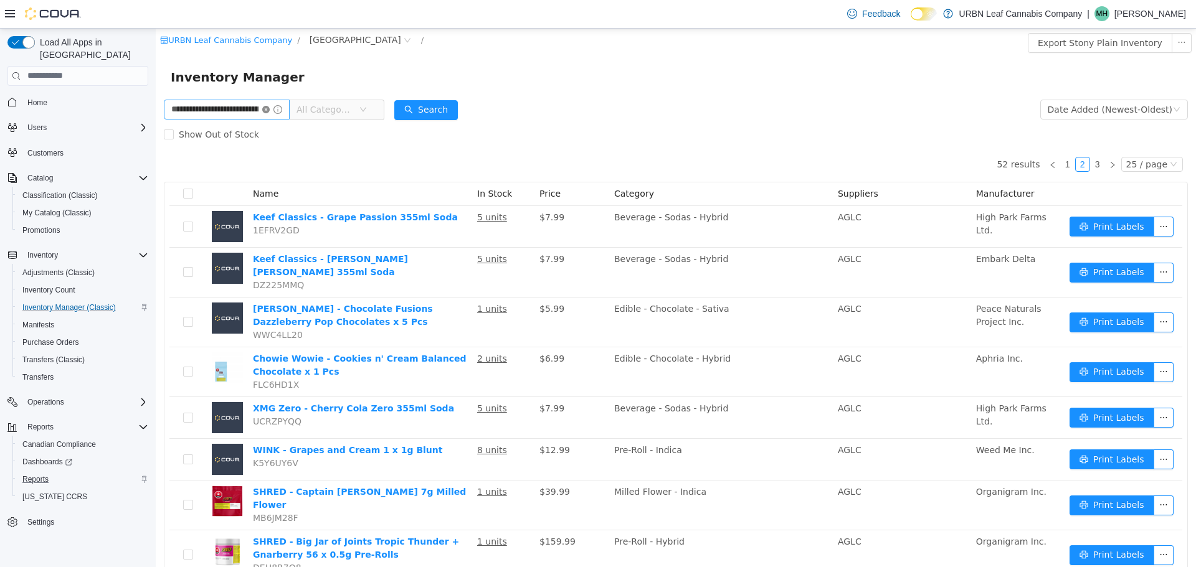
click at [270, 106] on icon "icon: close-circle" at bounding box center [265, 108] width 7 height 7
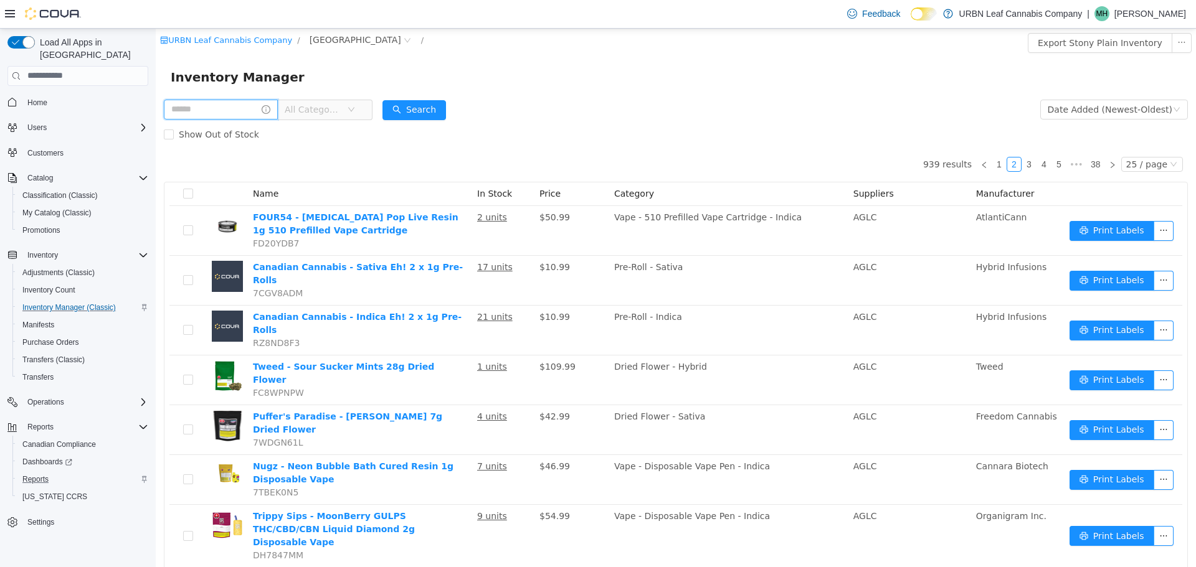
click at [211, 103] on input "text" at bounding box center [221, 109] width 114 height 20
type input "**********"
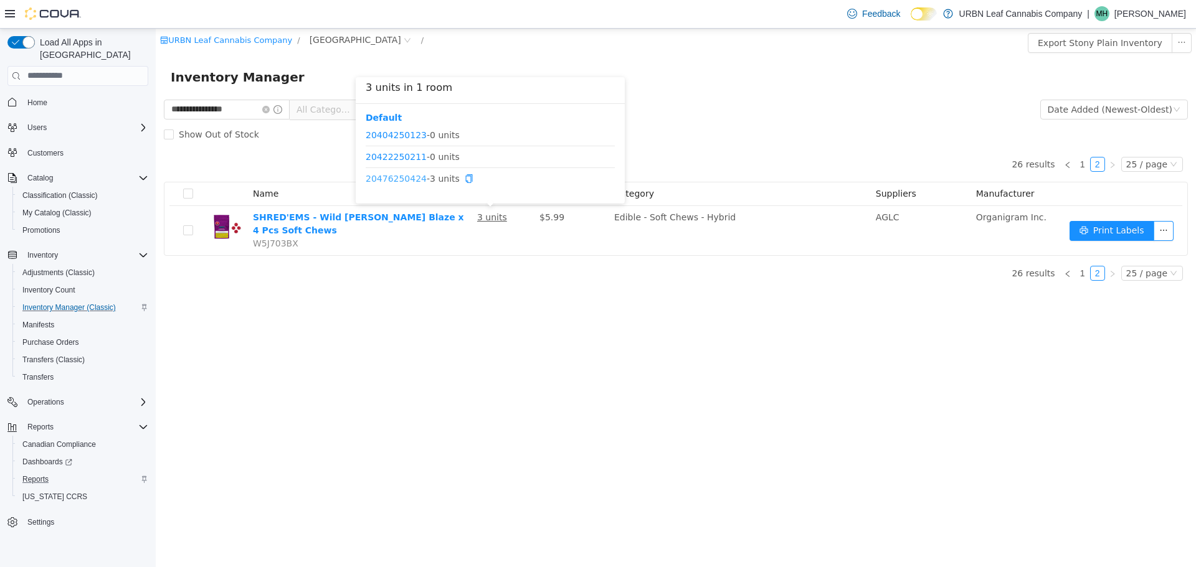
click at [402, 179] on link "20476250424" at bounding box center [396, 178] width 61 height 10
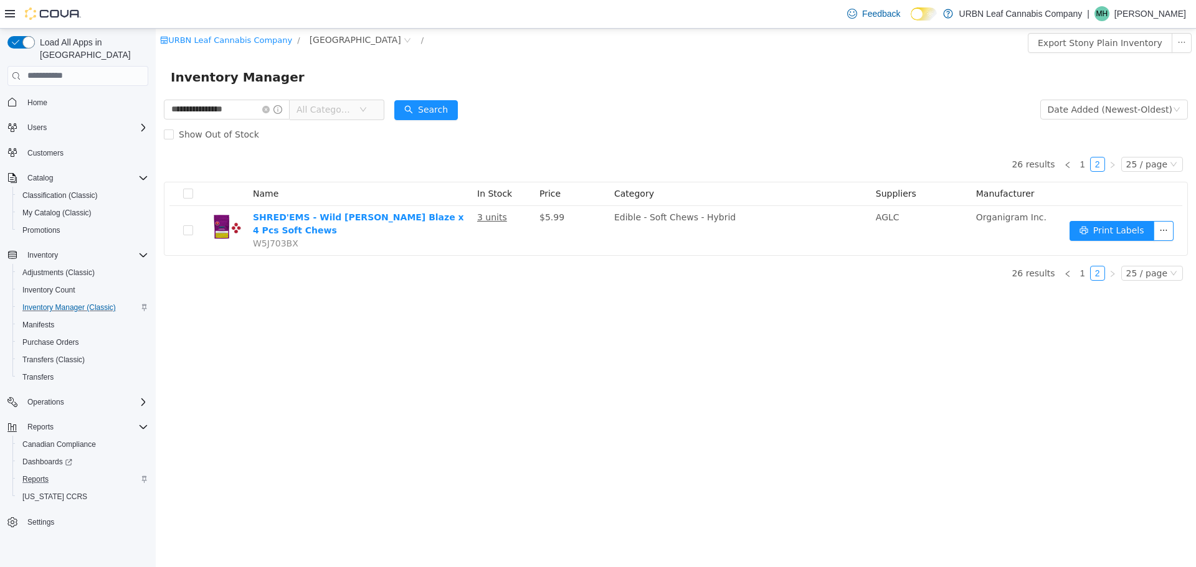
click at [465, 377] on div "**********" at bounding box center [676, 297] width 1040 height 539
click at [45, 355] on span "Transfers (Classic)" at bounding box center [53, 360] width 62 height 10
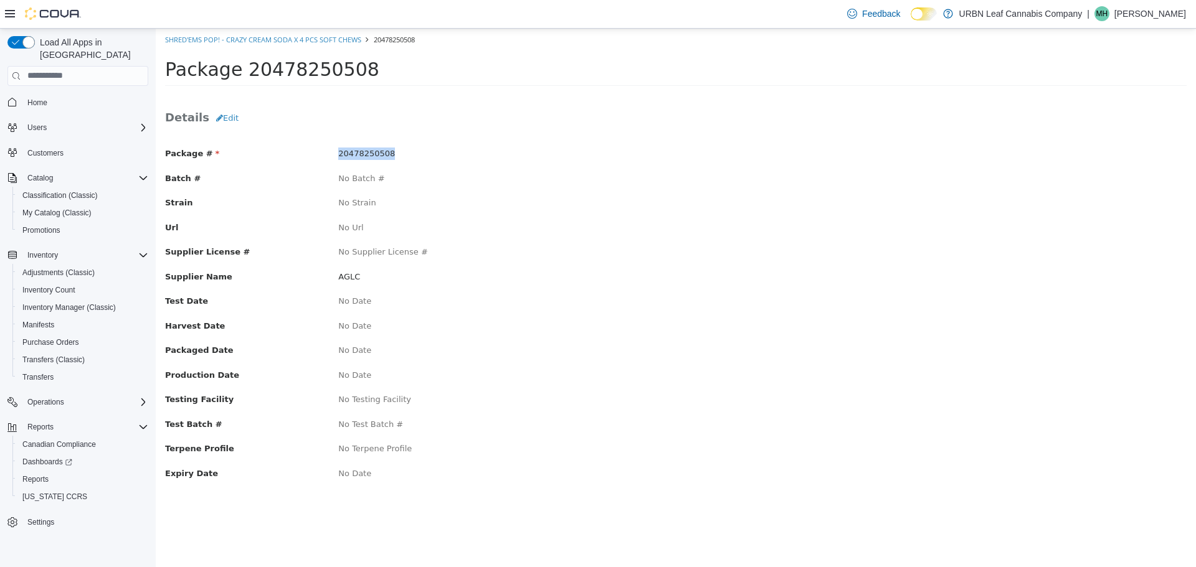
drag, startPoint x: 387, startPoint y: 155, endPoint x: 338, endPoint y: 159, distance: 50.0
click at [338, 159] on div "Package # 20478250508" at bounding box center [676, 155] width 1040 height 16
copy span "20478250508"
click at [40, 475] on span "Reports" at bounding box center [35, 480] width 26 height 10
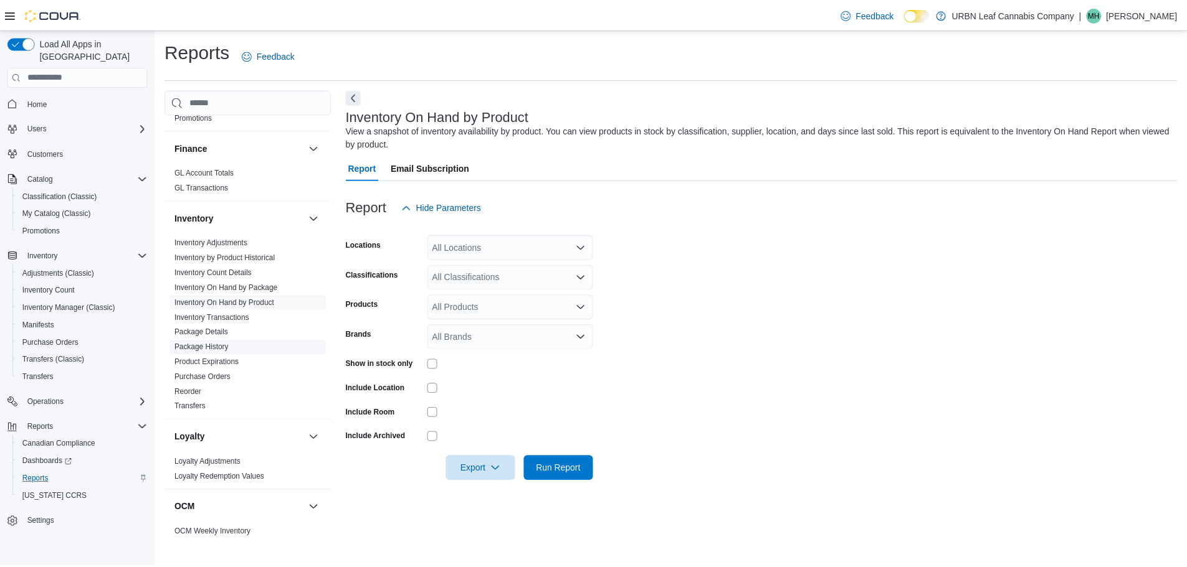
scroll to position [311, 0]
click at [217, 342] on link "Package History" at bounding box center [203, 346] width 54 height 9
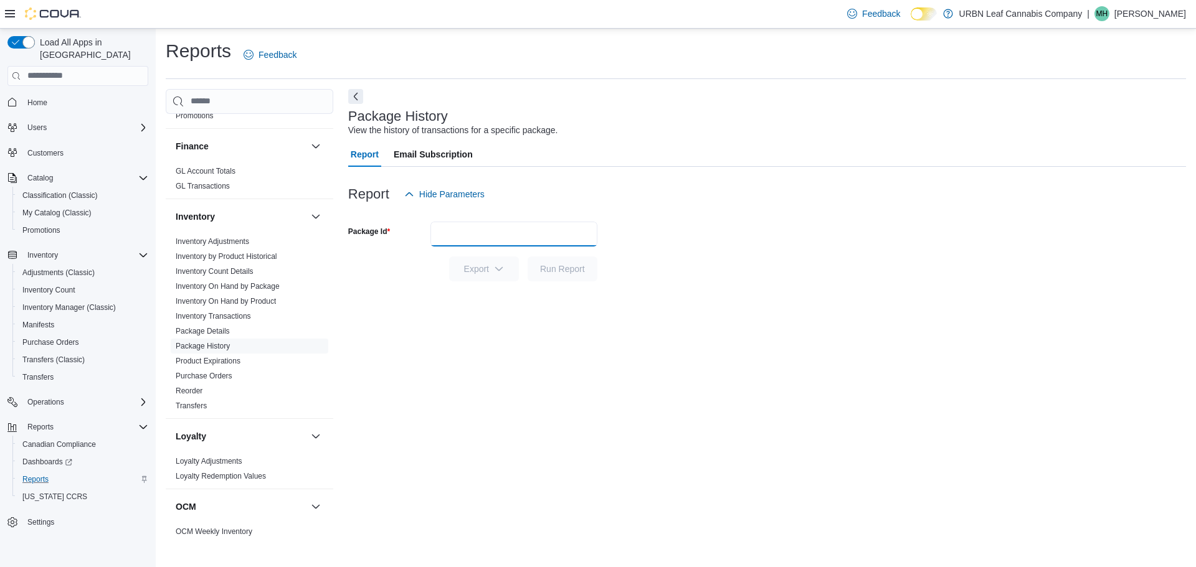
click at [491, 245] on input "Package Id" at bounding box center [513, 234] width 167 height 25
paste input "**********"
type input "**********"
click at [556, 273] on span "Run Report" at bounding box center [562, 268] width 45 height 12
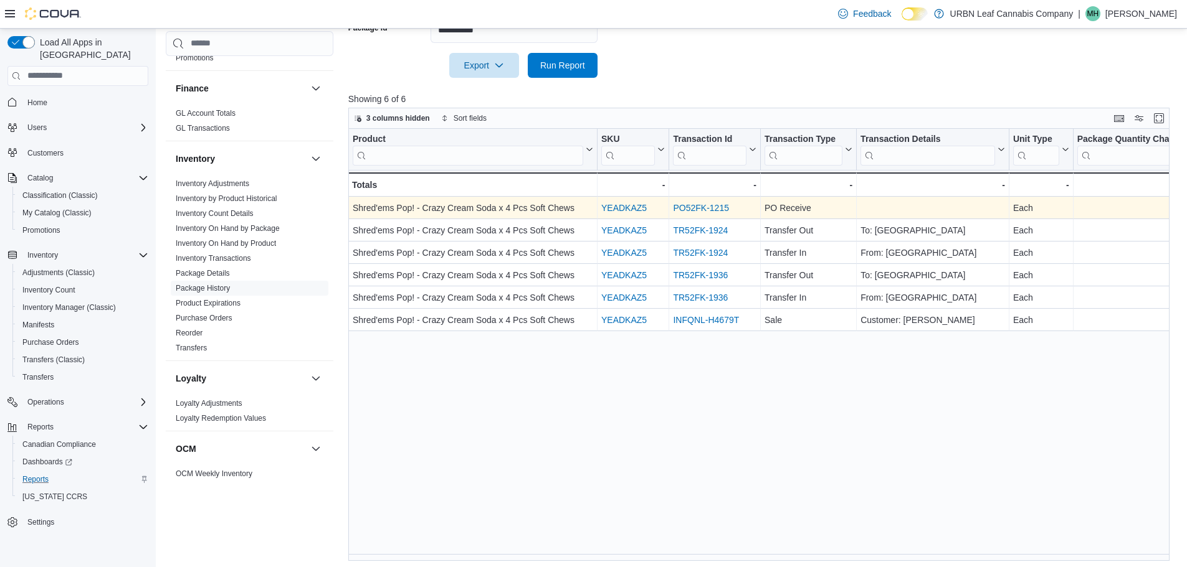
scroll to position [207, 0]
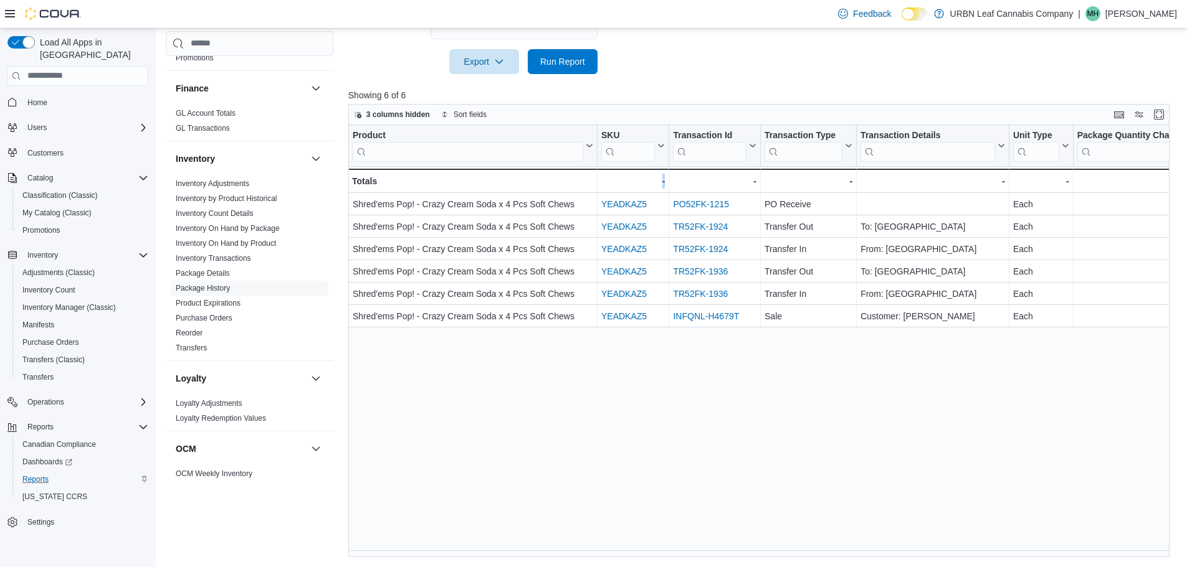
drag, startPoint x: 582, startPoint y: 549, endPoint x: 695, endPoint y: 541, distance: 112.5
click at [695, 541] on div "Product Click to view column header actions SKU Click to view column header act…" at bounding box center [763, 341] width 830 height 433
click at [642, 495] on div "Product Click to view column header actions SKU Click to view column header act…" at bounding box center [763, 341] width 830 height 433
drag, startPoint x: 597, startPoint y: 559, endPoint x: 653, endPoint y: 559, distance: 56.7
click at [653, 559] on div "Reports Feedback Cash Management Cash Management Cash Out Details Compliance OC…" at bounding box center [672, 194] width 1032 height 747
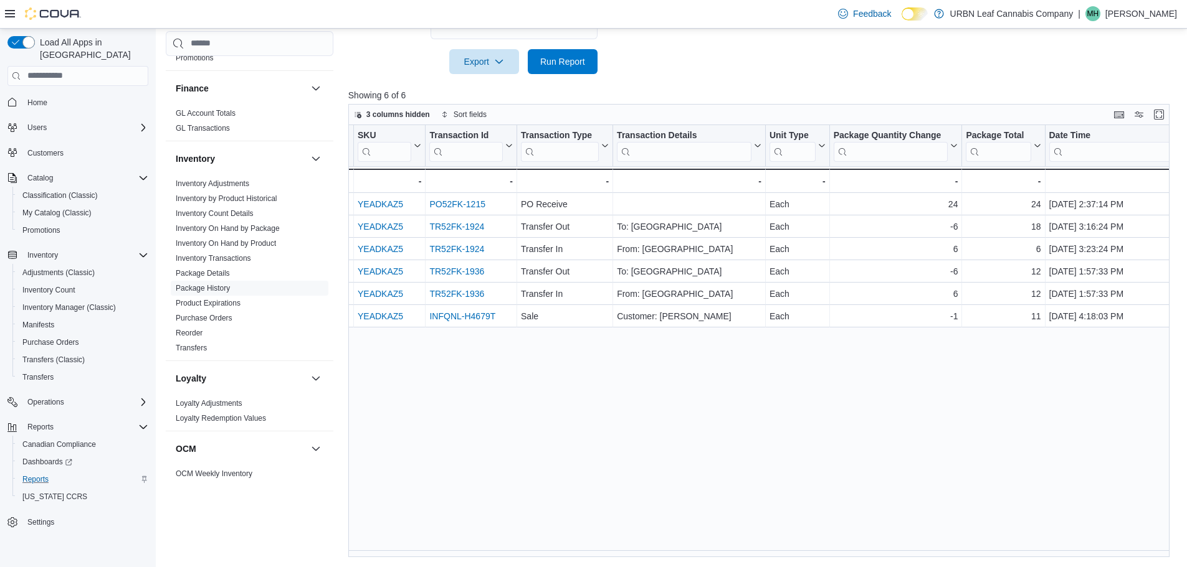
scroll to position [0, 272]
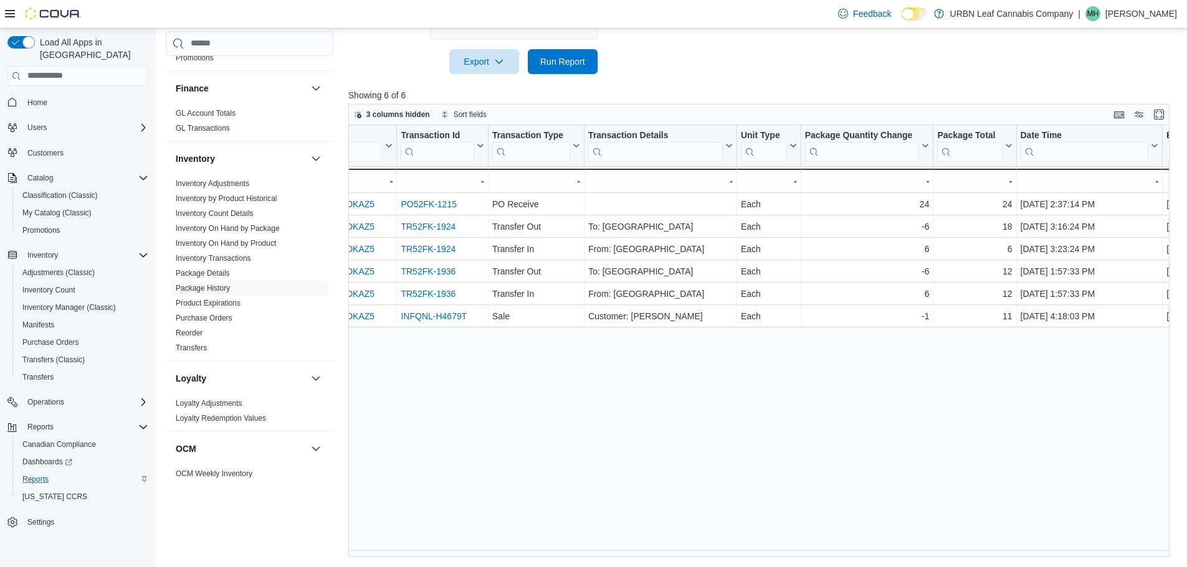
drag, startPoint x: 934, startPoint y: 551, endPoint x: 969, endPoint y: 549, distance: 35.6
click at [969, 549] on div "Product Click to view column header actions SKU Click to view column header act…" at bounding box center [763, 341] width 830 height 433
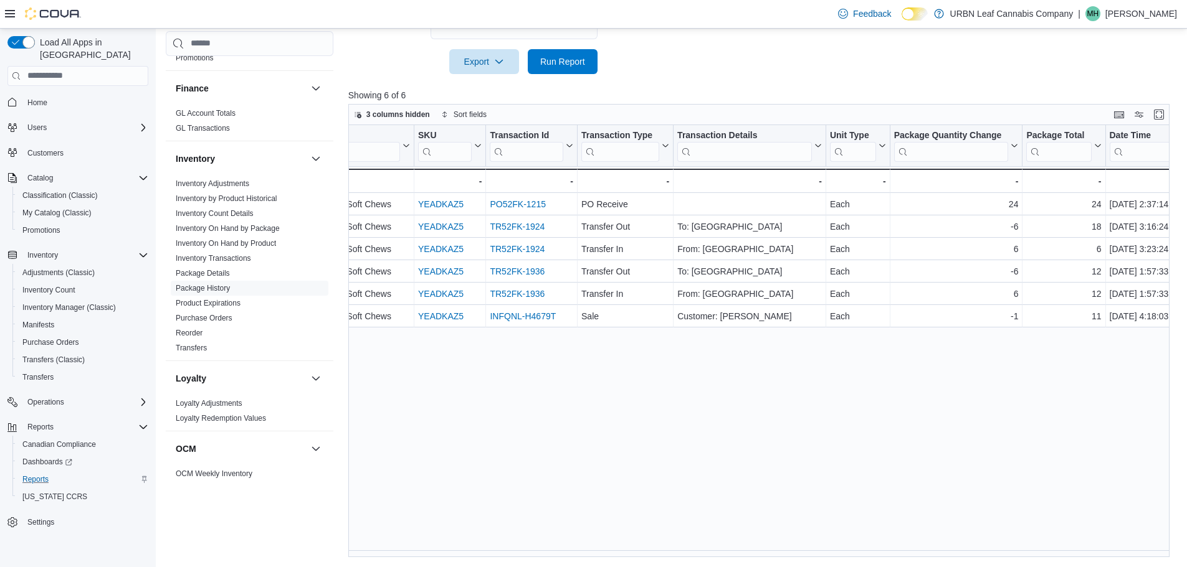
scroll to position [0, 184]
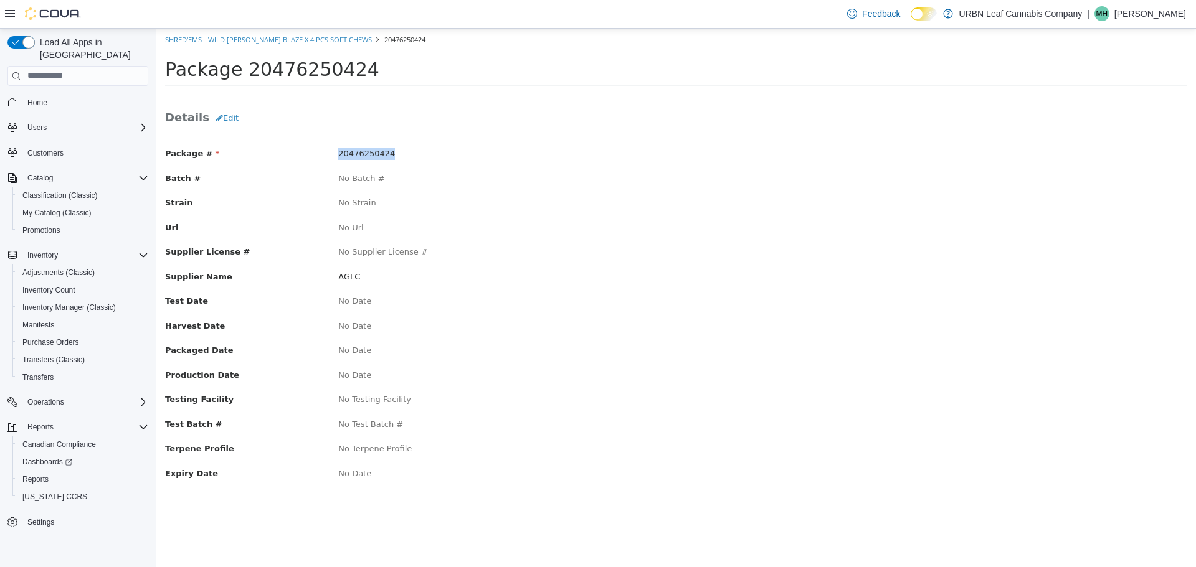
drag, startPoint x: 389, startPoint y: 154, endPoint x: 336, endPoint y: 154, distance: 52.9
click at [336, 154] on div "20476250424" at bounding box center [502, 153] width 347 height 12
copy span "20476250424"
click at [34, 475] on span "Reports" at bounding box center [35, 480] width 26 height 10
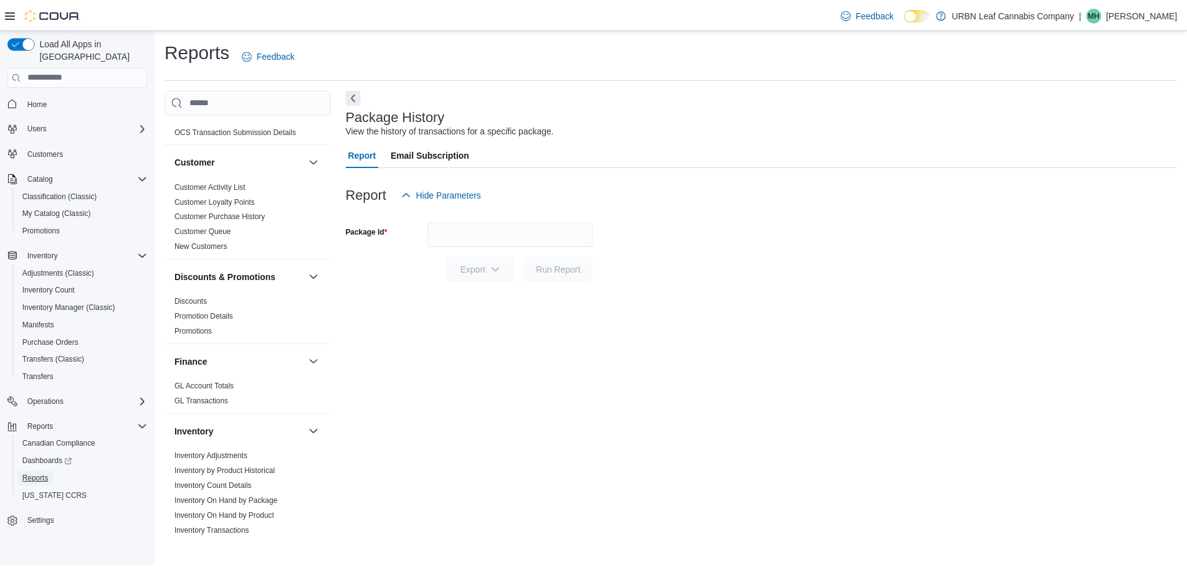
scroll to position [125, 0]
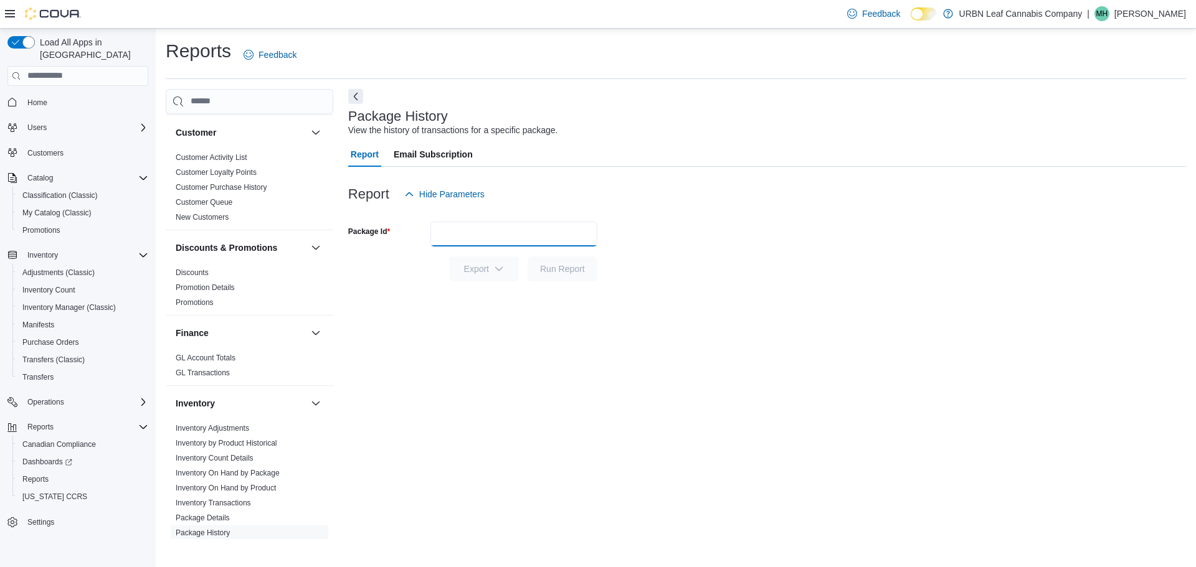
click at [475, 243] on input "Package Id" at bounding box center [513, 234] width 167 height 25
paste input "**********"
type input "**********"
click at [559, 268] on span "Run Report" at bounding box center [562, 268] width 45 height 12
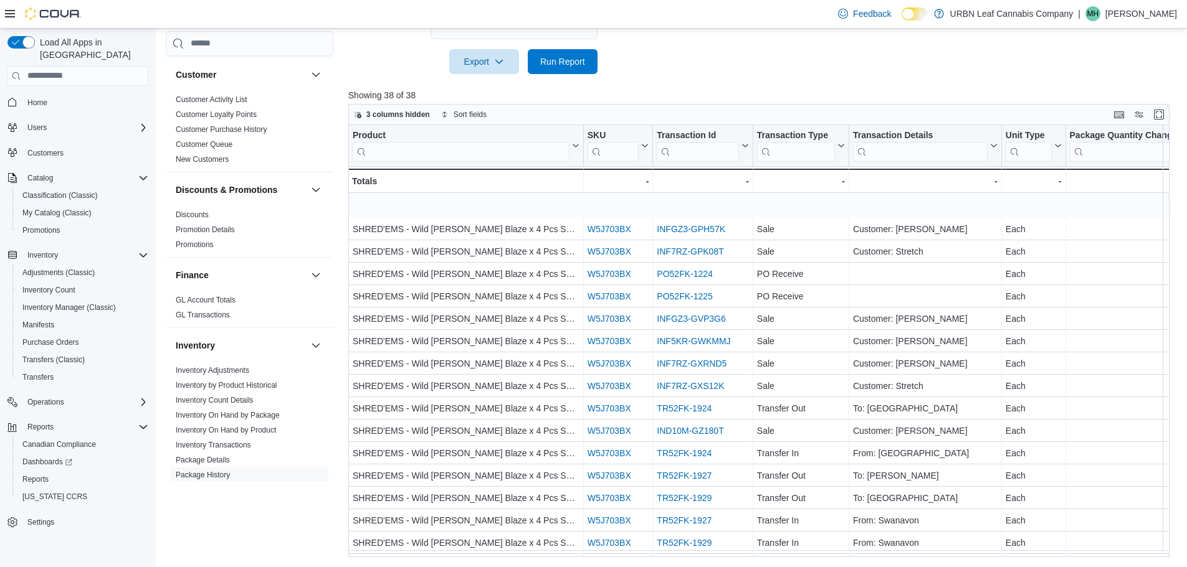
scroll to position [493, 0]
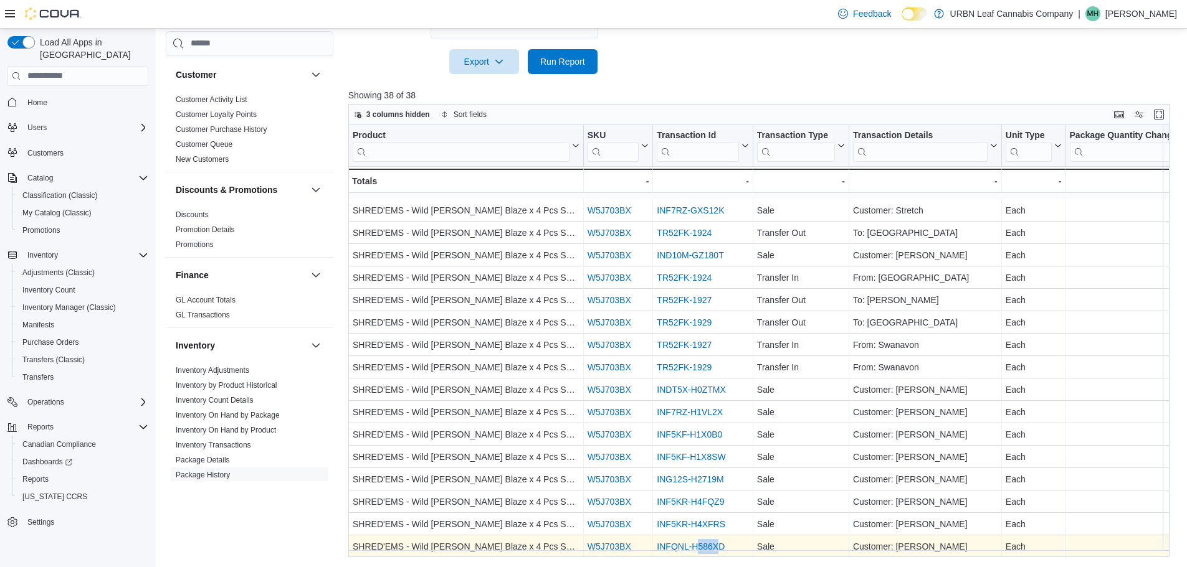
drag, startPoint x: 700, startPoint y: 548, endPoint x: 716, endPoint y: 548, distance: 15.6
click at [716, 548] on div "INFQNL-H586XD" at bounding box center [703, 546] width 92 height 15
